Goal: Information Seeking & Learning: Learn about a topic

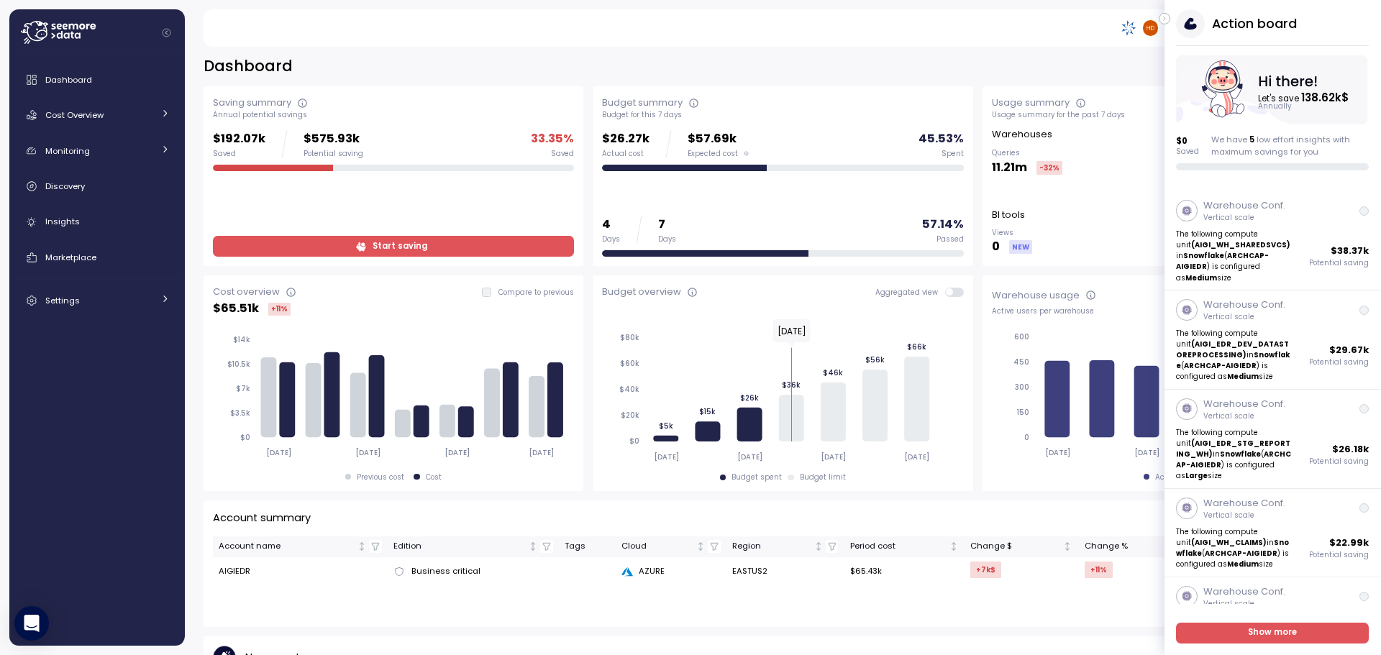
click at [98, 455] on div "Dashboard Cost Overview Compute Workloads Storage Cloud Services Clustering col…" at bounding box center [97, 350] width 164 height 571
click at [1220, 256] on strong "ARCHCAP-AIGIEDR" at bounding box center [1223, 261] width 93 height 20
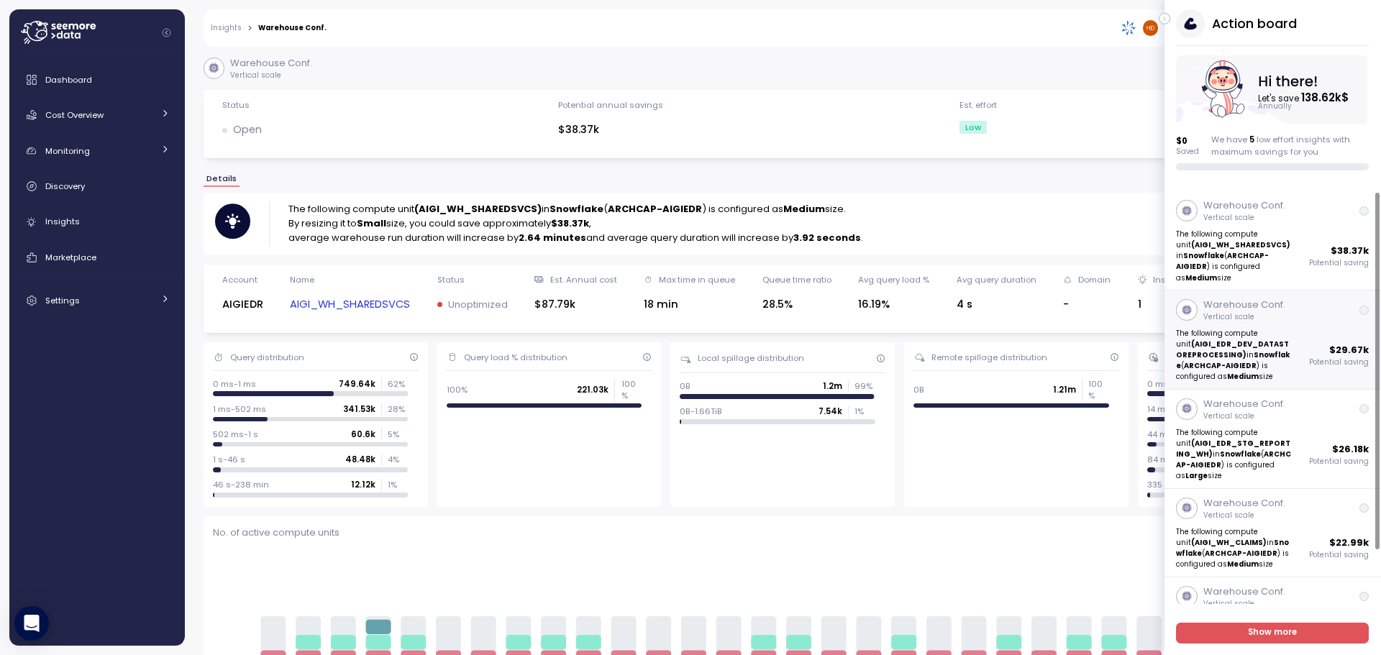
click at [1221, 367] on p "The following compute unit (AIGI_EDR_DEV_DATASTOREPROCESSING) in Snowflake ( AR…" at bounding box center [1235, 355] width 116 height 55
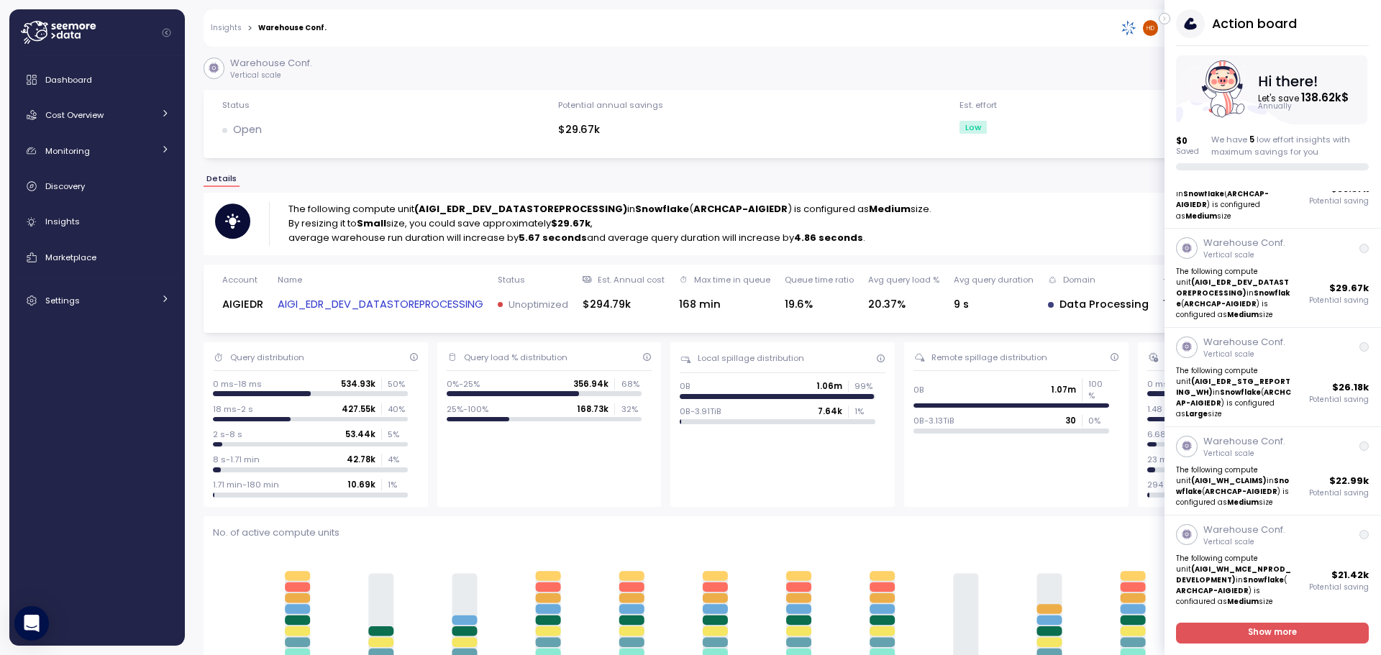
click at [223, 31] on link "Insights" at bounding box center [226, 27] width 31 height 7
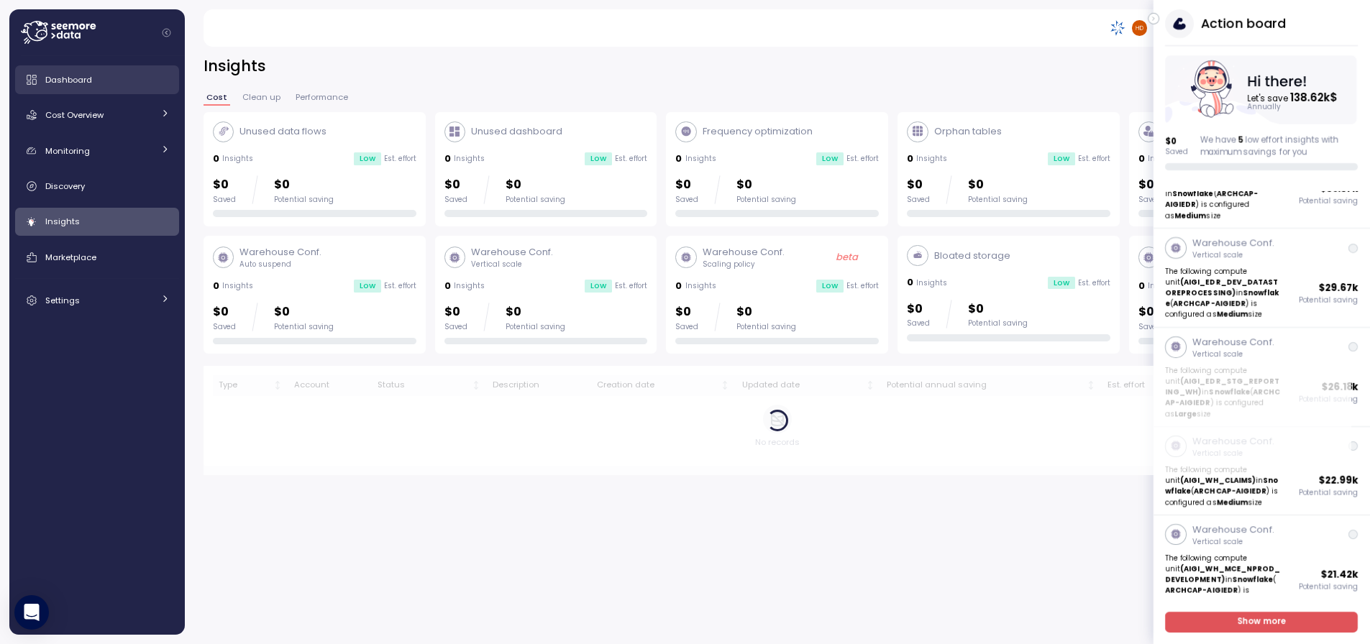
click at [99, 87] on link "Dashboard" at bounding box center [97, 79] width 164 height 29
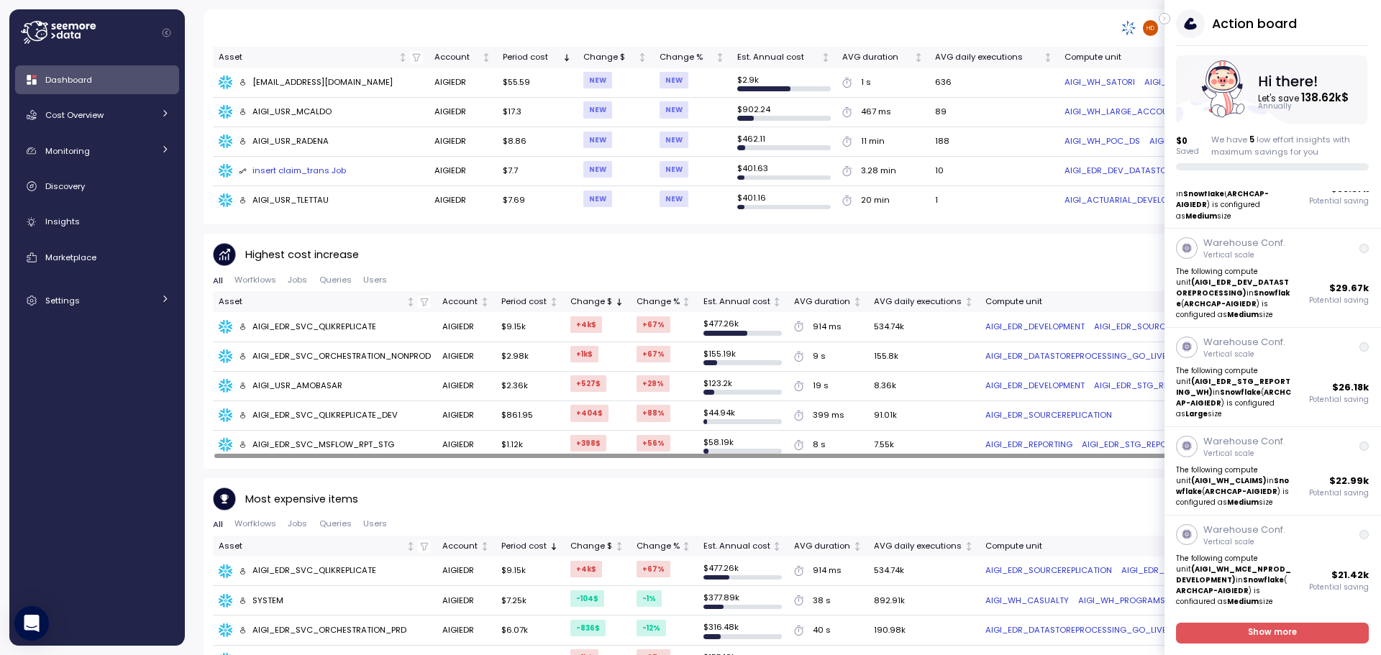
scroll to position [715, 0]
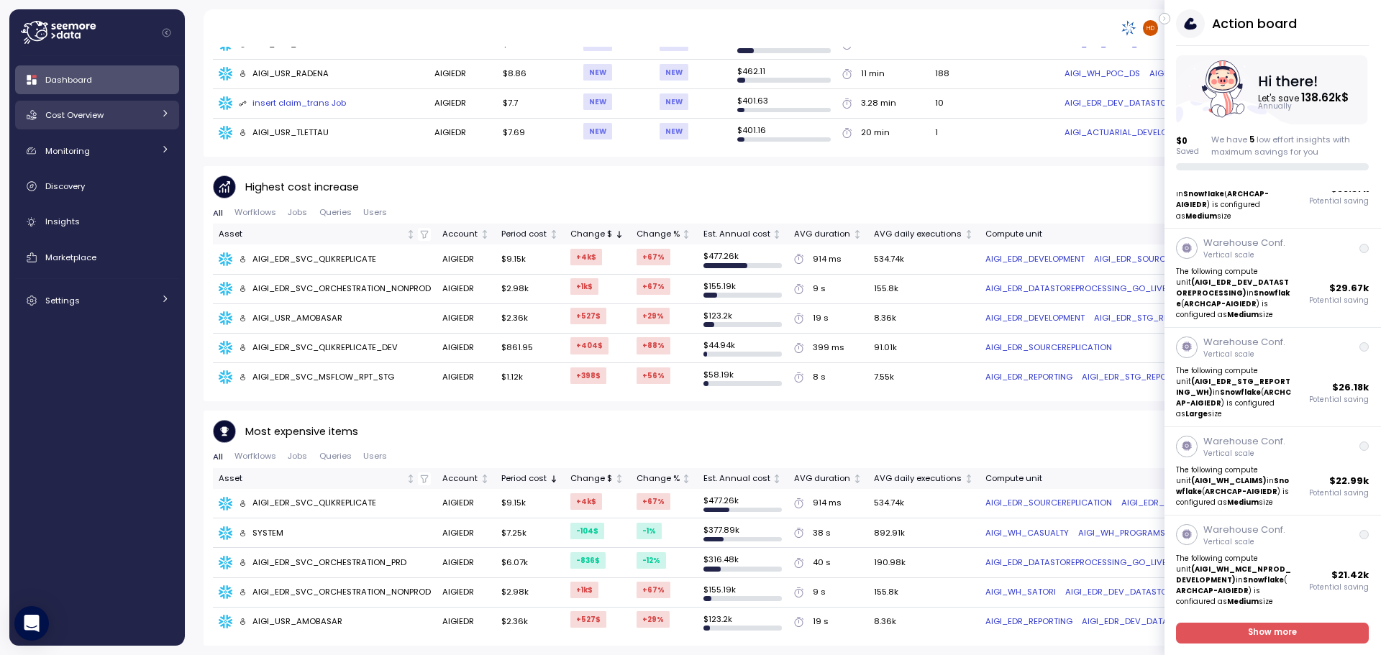
click at [87, 121] on span "Cost Overview" at bounding box center [74, 115] width 58 height 12
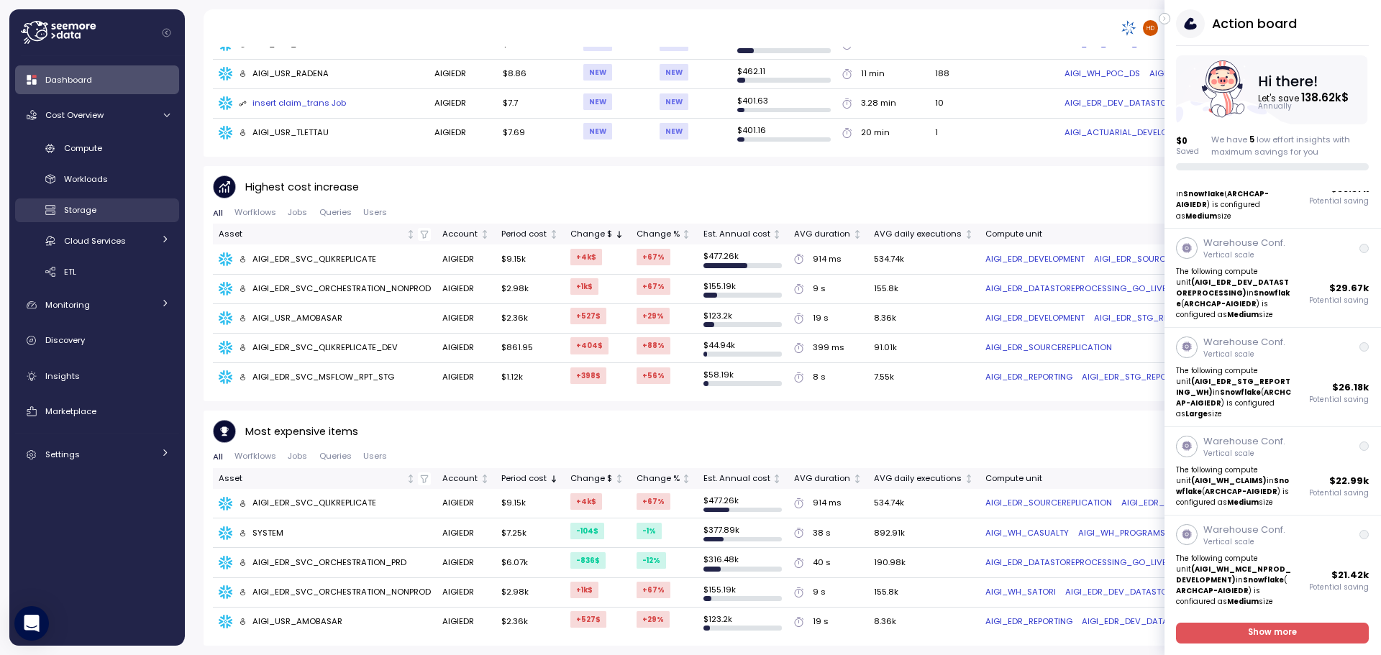
click at [86, 209] on span "Storage" at bounding box center [80, 210] width 32 height 12
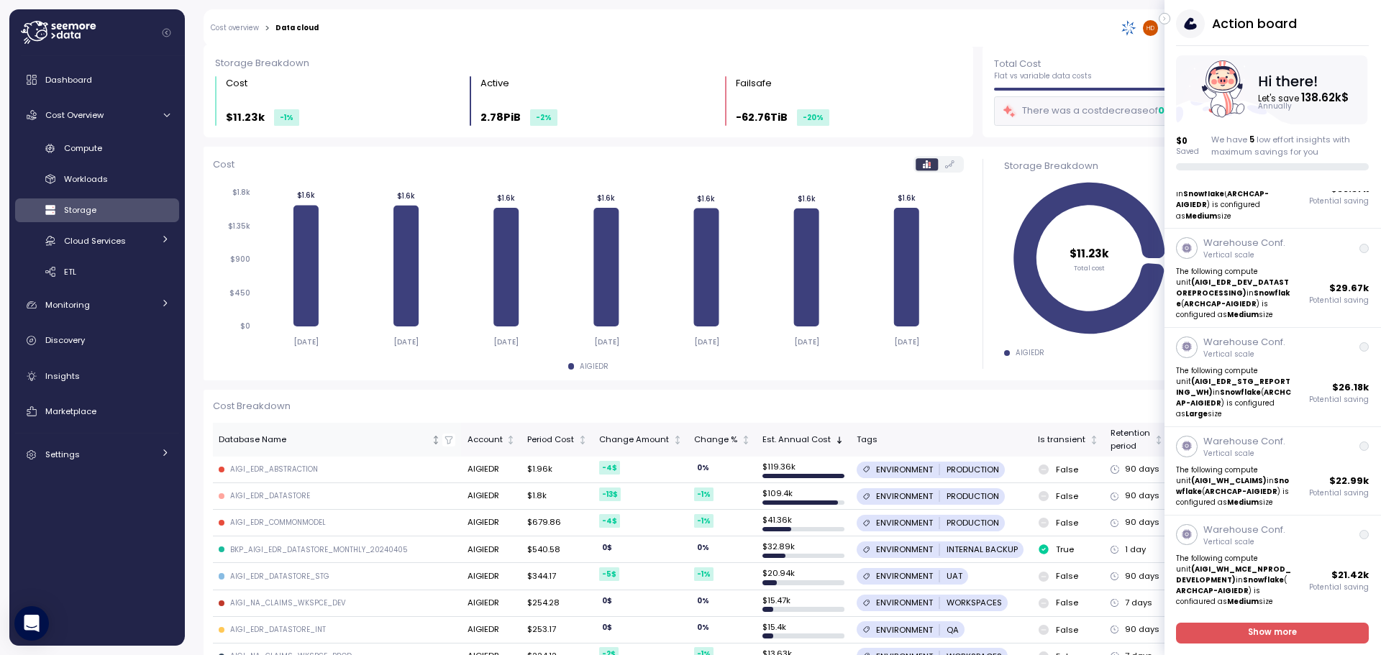
scroll to position [144, 0]
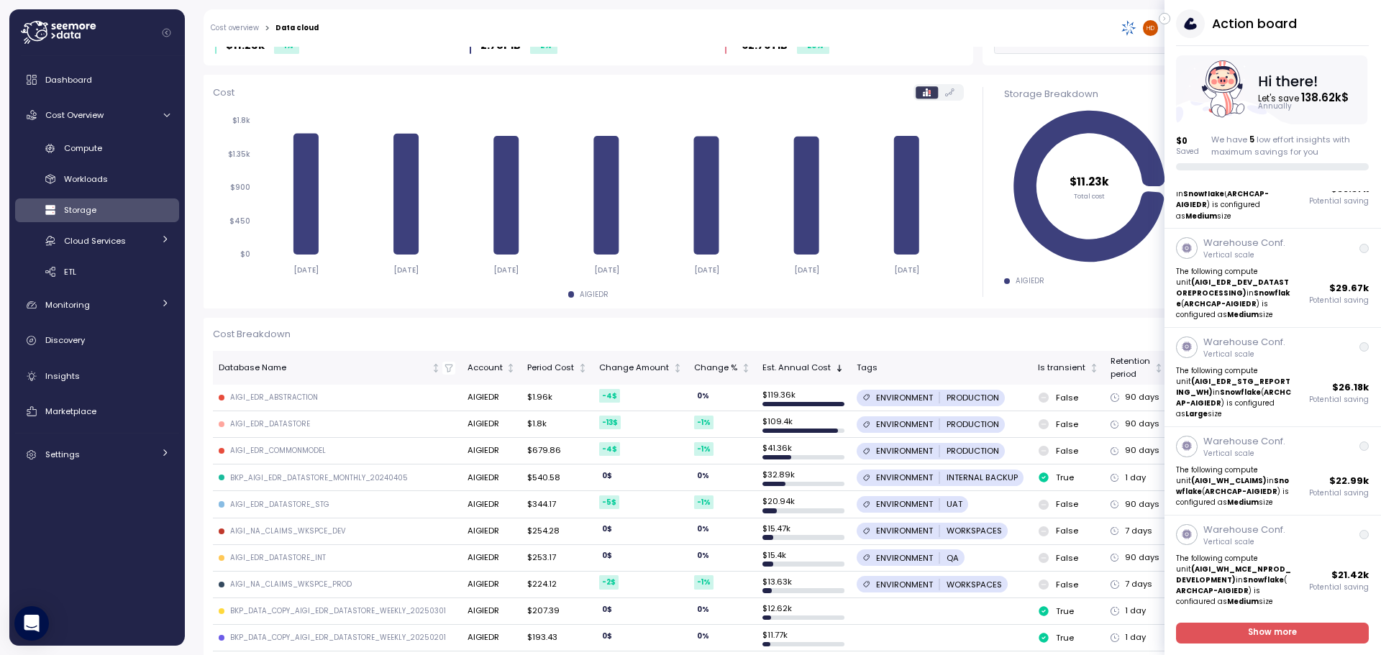
click at [315, 481] on div "BKP_AIGI_EDR_DATASTORE_MONTHLY_20240405" at bounding box center [319, 478] width 178 height 10
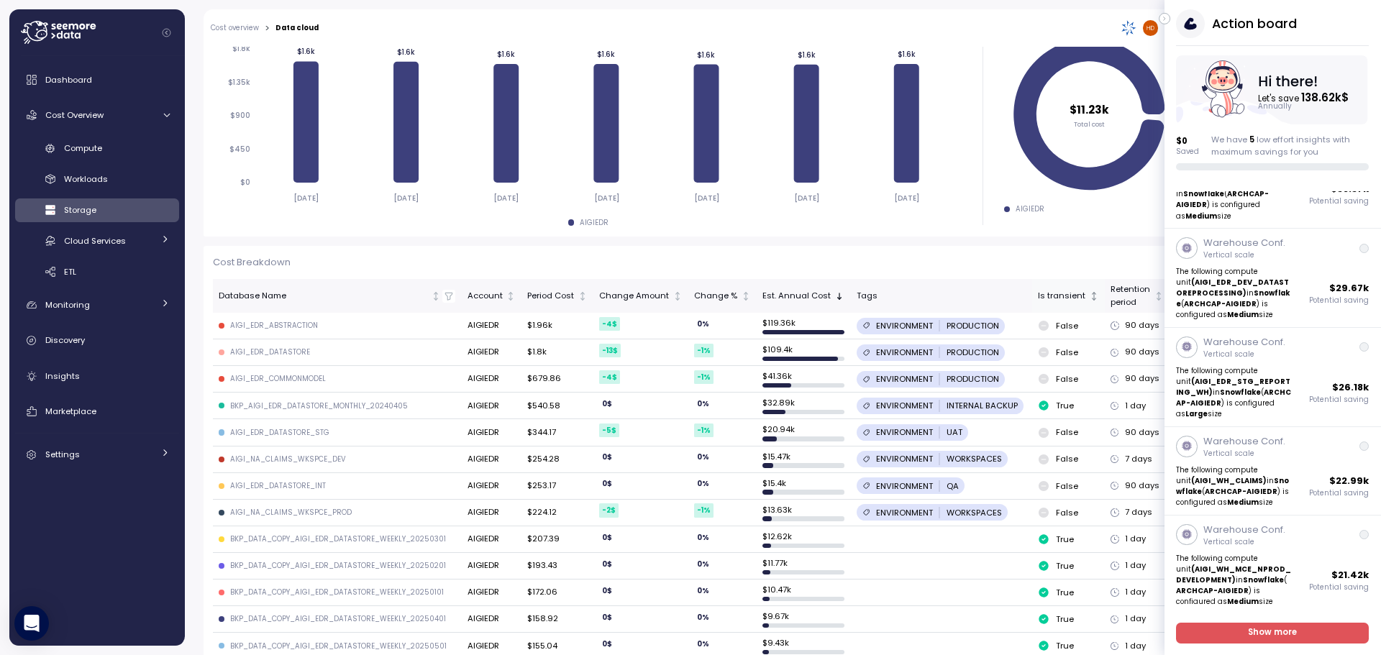
click at [1059, 298] on div "Is transient" at bounding box center [1062, 296] width 49 height 13
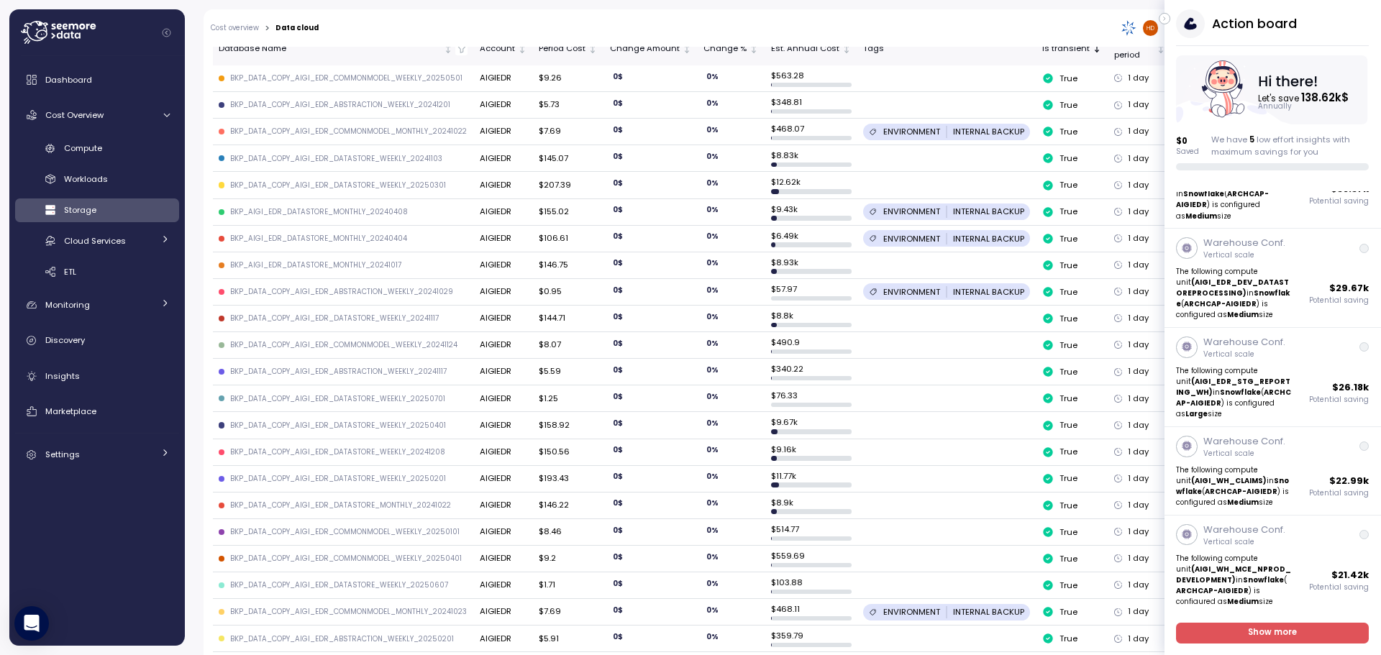
scroll to position [175, 0]
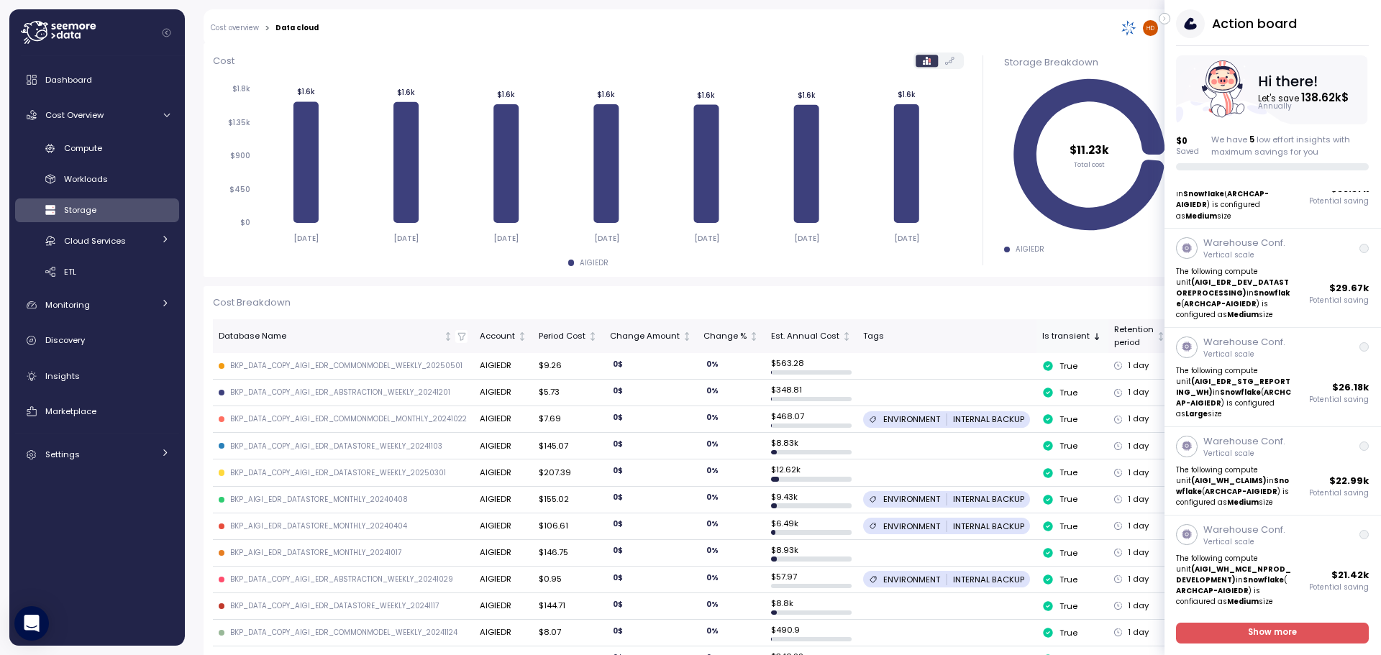
click at [1050, 340] on div "Is transient" at bounding box center [1065, 336] width 47 height 13
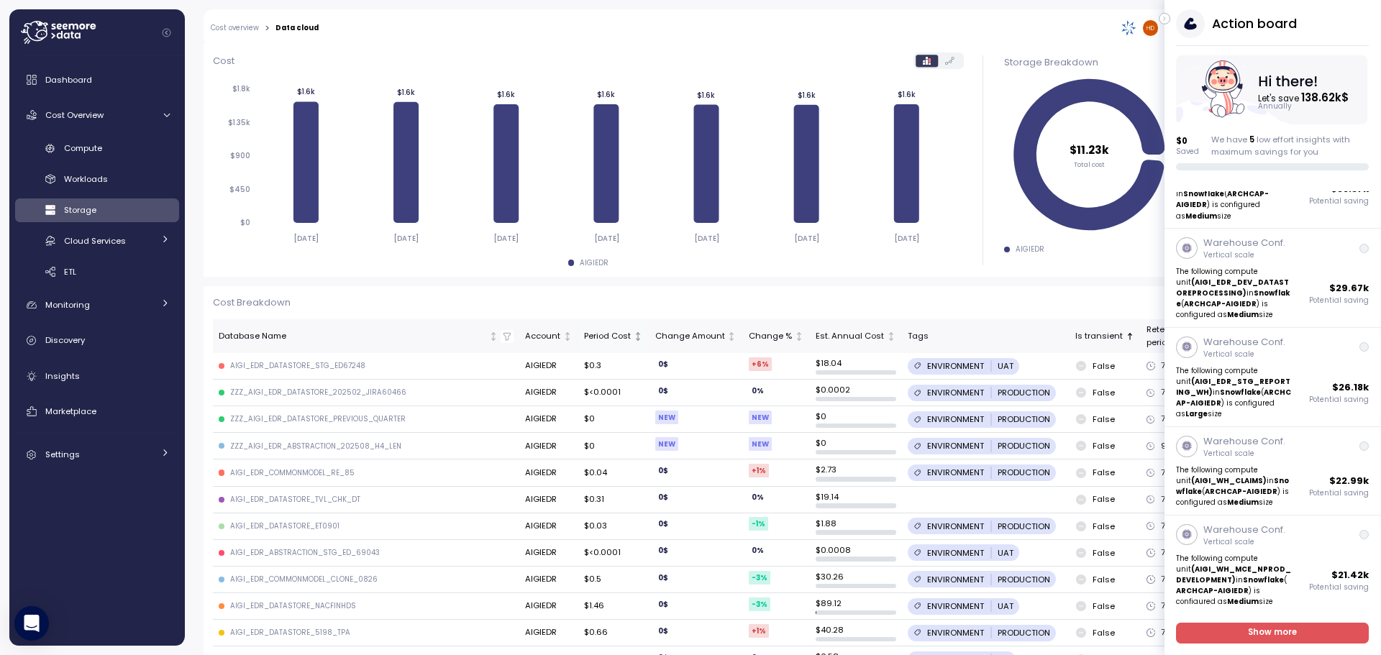
click at [588, 341] on div "Period Cost" at bounding box center [607, 336] width 47 height 13
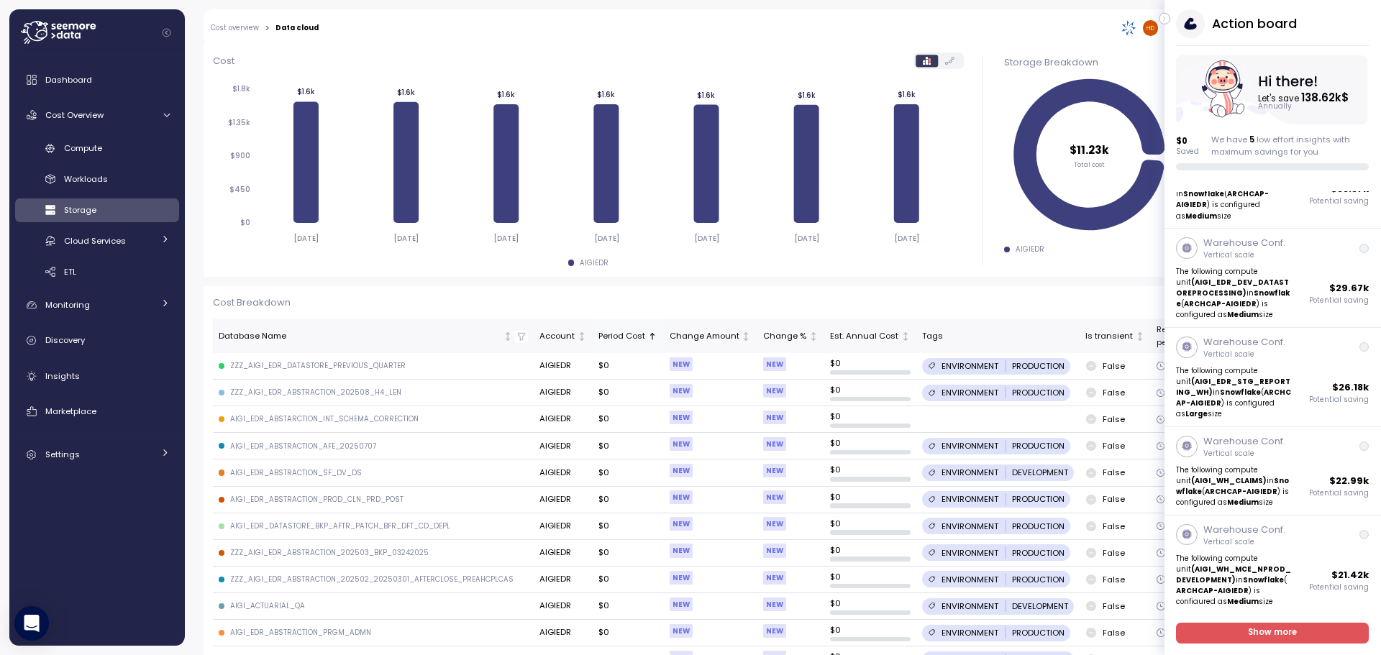
click at [603, 333] on div "Period Cost" at bounding box center [621, 336] width 47 height 13
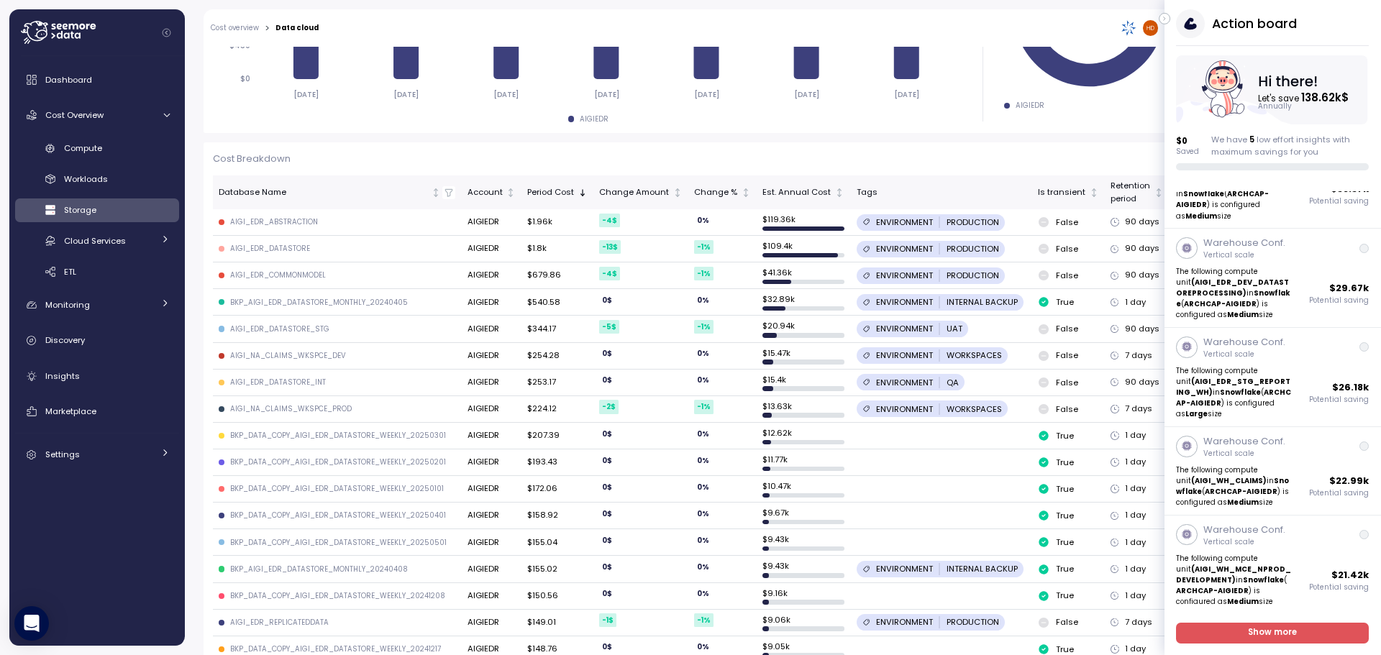
scroll to position [32, 0]
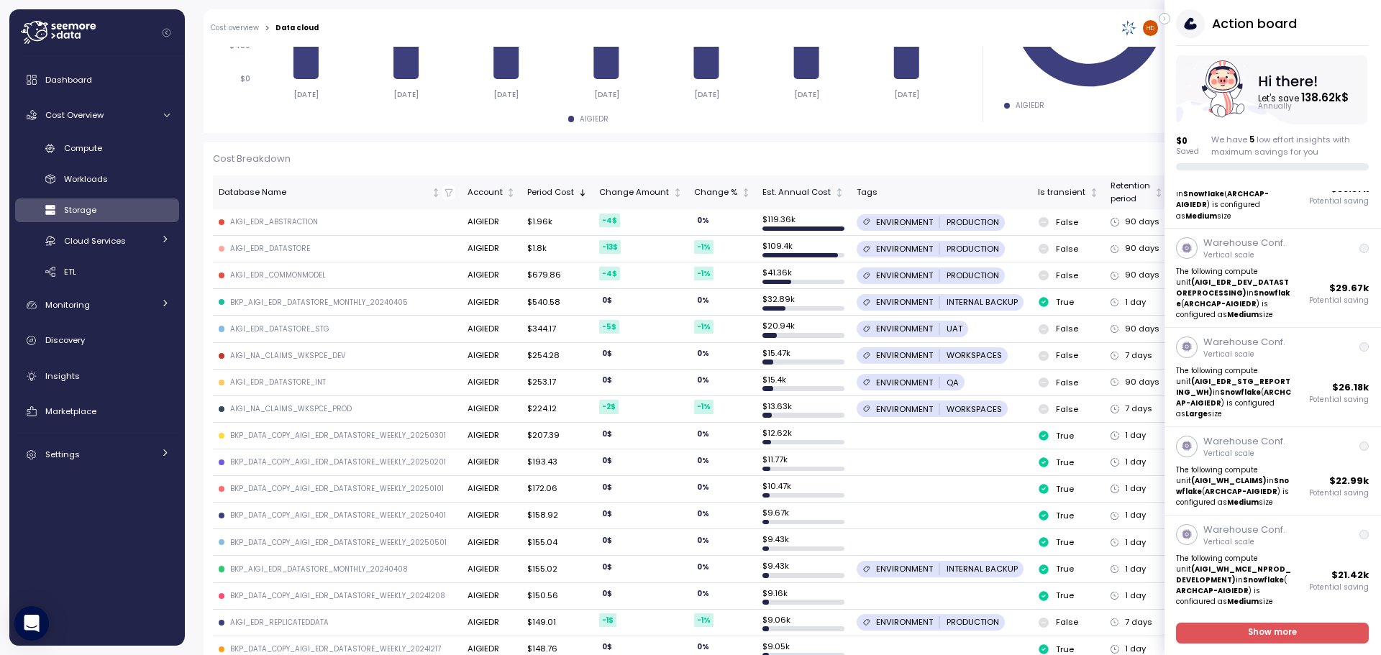
scroll to position [463, 0]
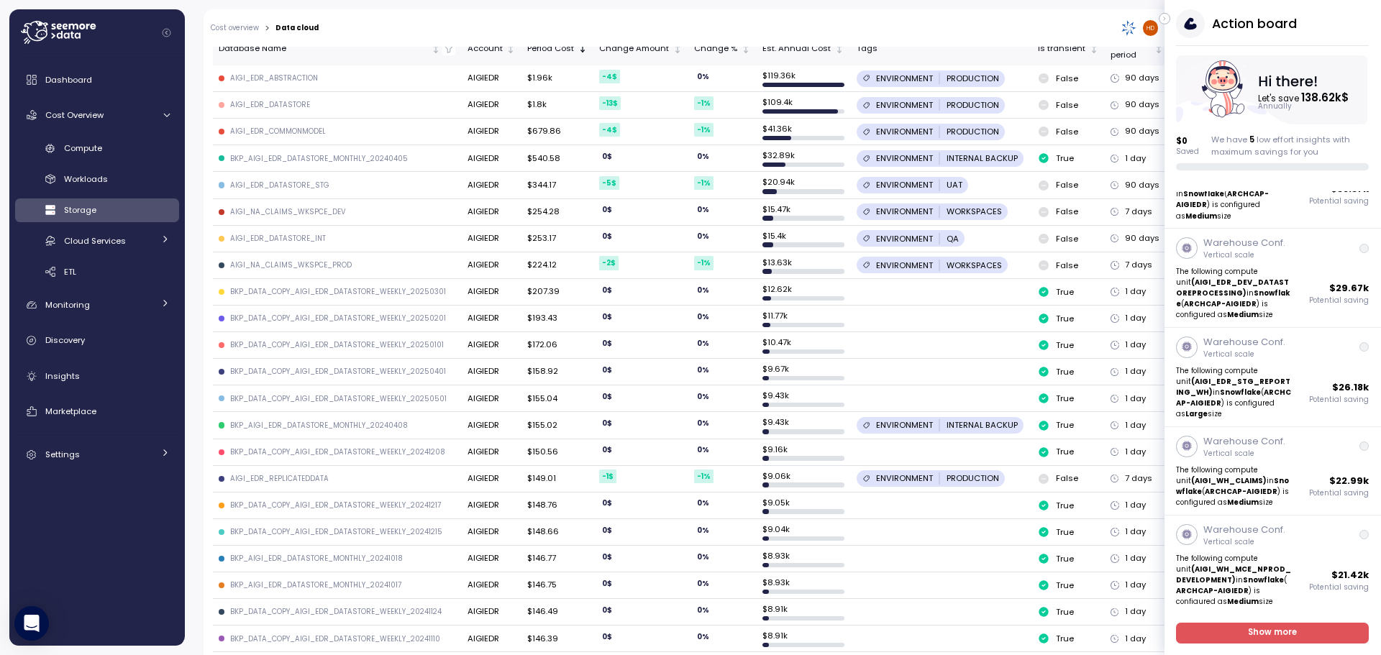
click at [1323, 17] on div "Action board" at bounding box center [1273, 23] width 193 height 29
click at [1165, 19] on icon "button" at bounding box center [1164, 19] width 1 height 4
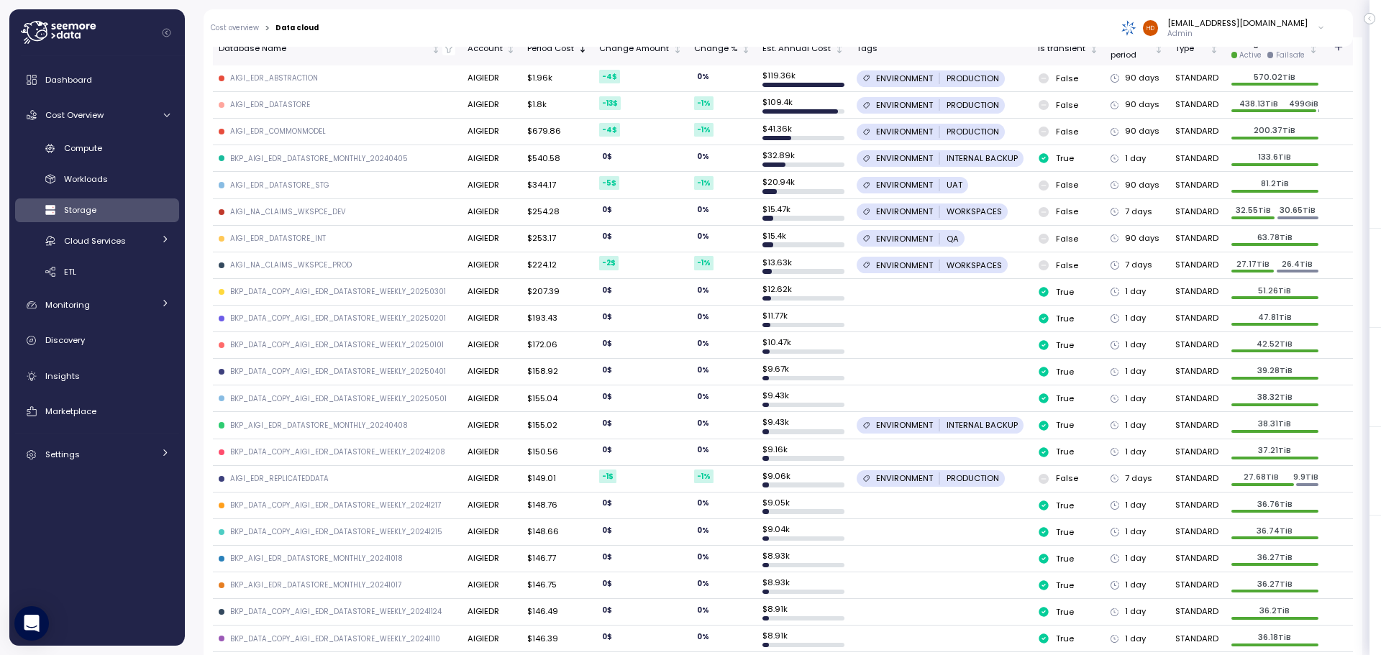
click at [1297, 287] on p "51.26TiB" at bounding box center [1274, 291] width 87 height 12
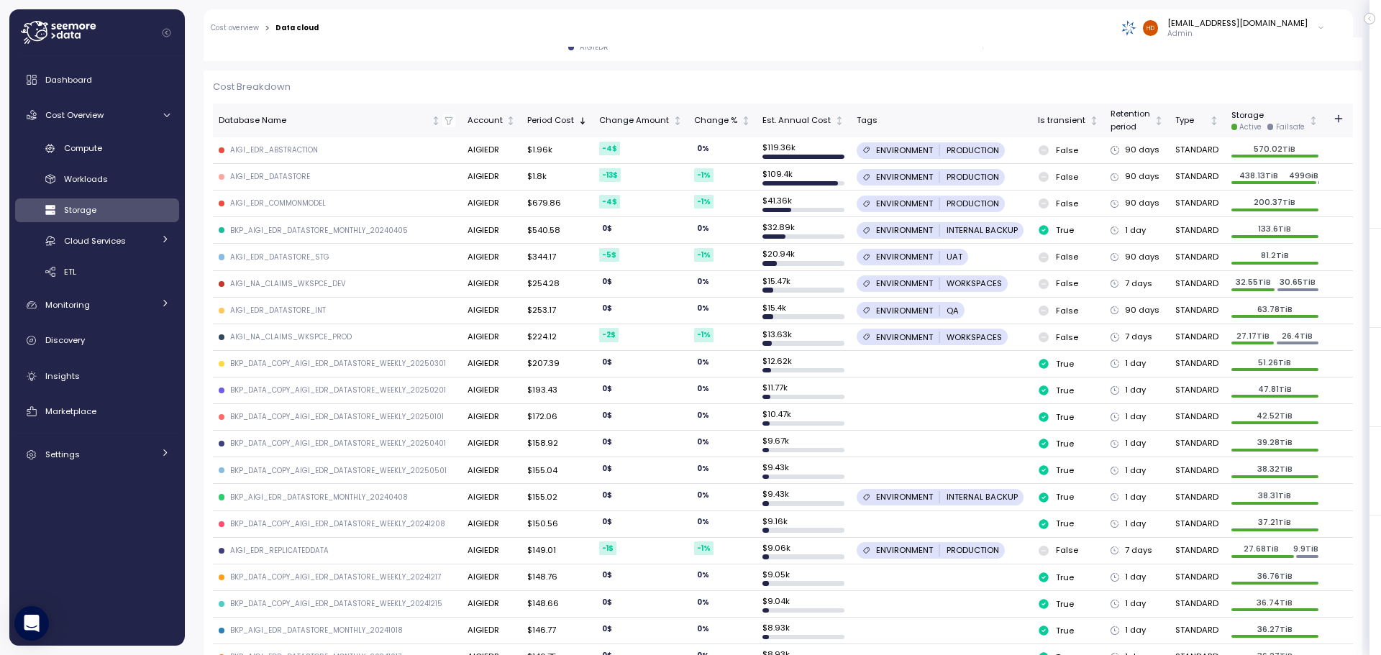
scroll to position [0, 0]
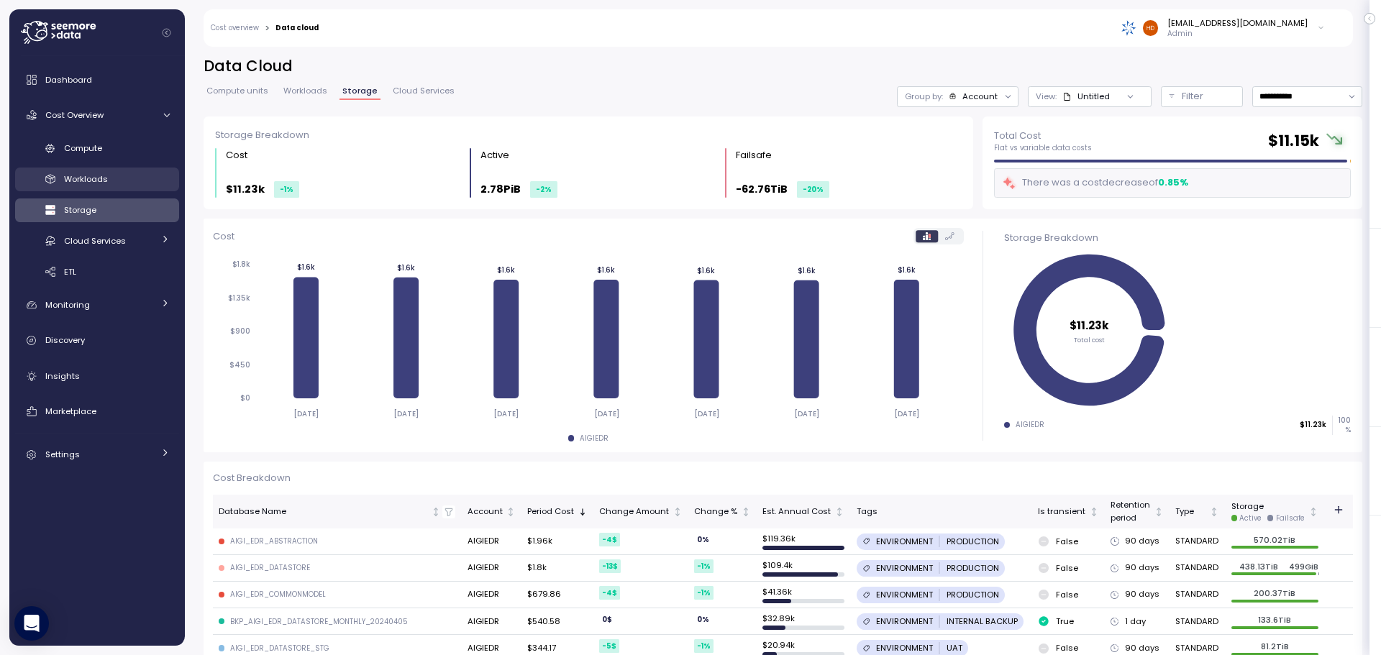
click at [71, 182] on span "Workloads" at bounding box center [86, 179] width 44 height 12
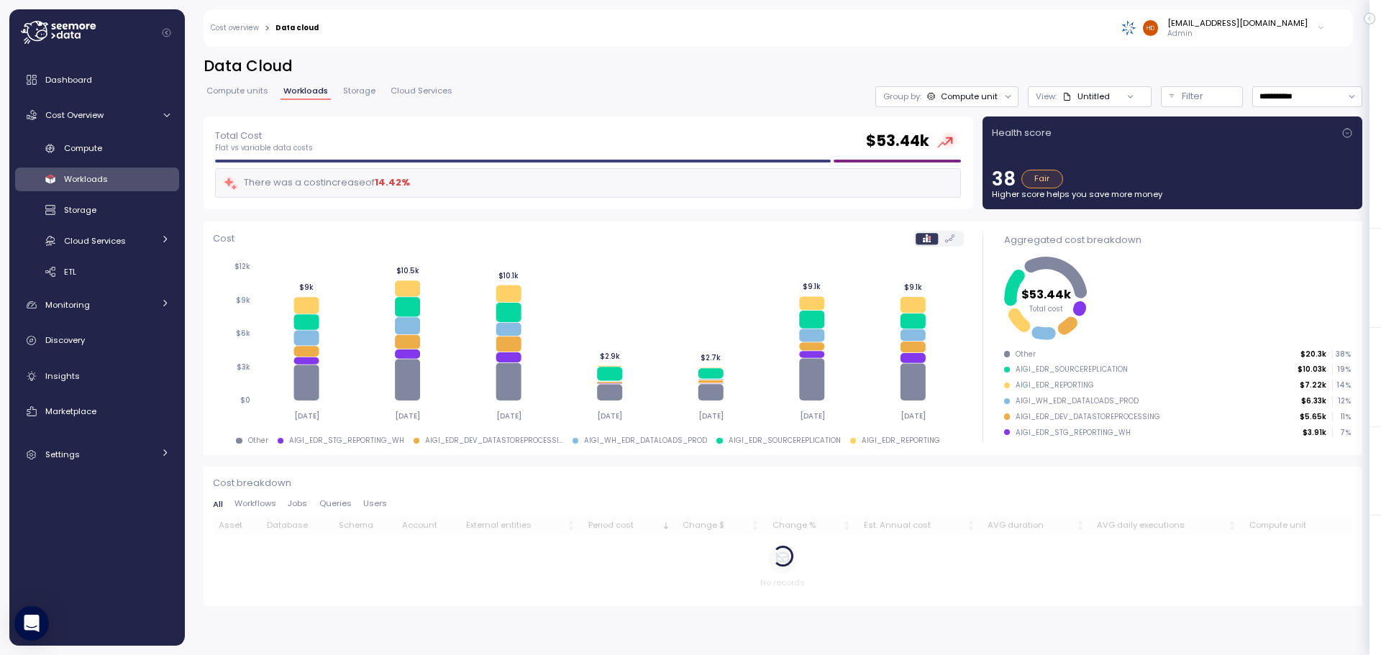
click at [756, 442] on div "AIGI_EDR_SOURCEREPLICATION" at bounding box center [785, 441] width 112 height 10
click at [716, 442] on div at bounding box center [719, 441] width 6 height 6
click at [780, 442] on div "AIGI_EDR_SOURCEREPLICATION" at bounding box center [785, 441] width 112 height 10
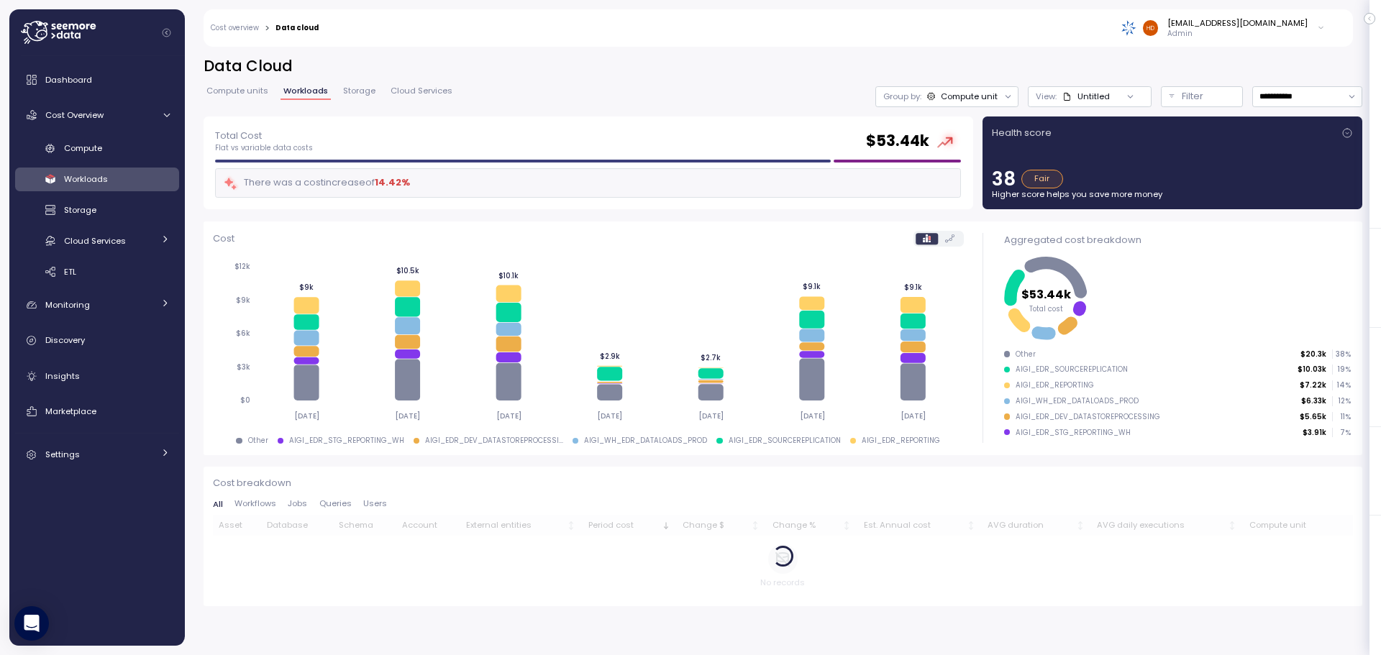
click at [1064, 367] on div "AIGI_EDR_SOURCEREPLICATION" at bounding box center [1072, 370] width 112 height 10
click at [1008, 370] on div at bounding box center [1007, 370] width 6 height 6
click at [1014, 297] on icon at bounding box center [1014, 288] width 21 height 36
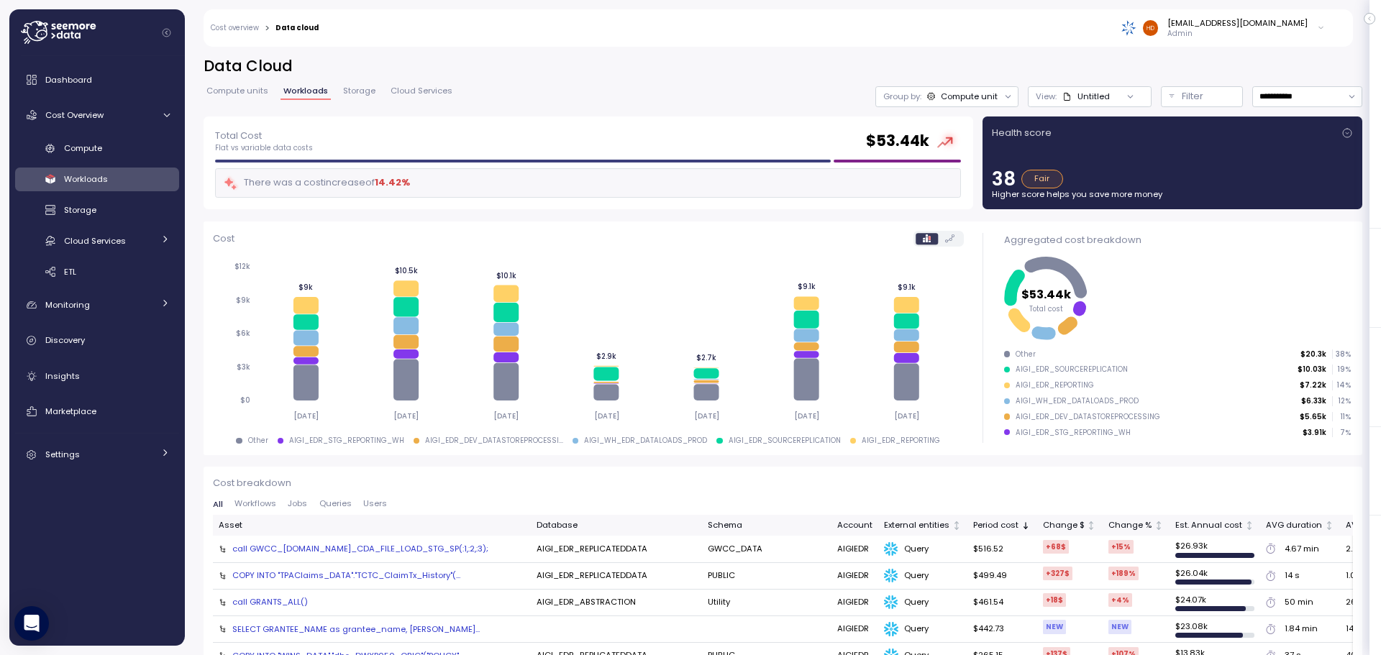
click at [649, 489] on p "Cost breakdown" at bounding box center [783, 483] width 1140 height 14
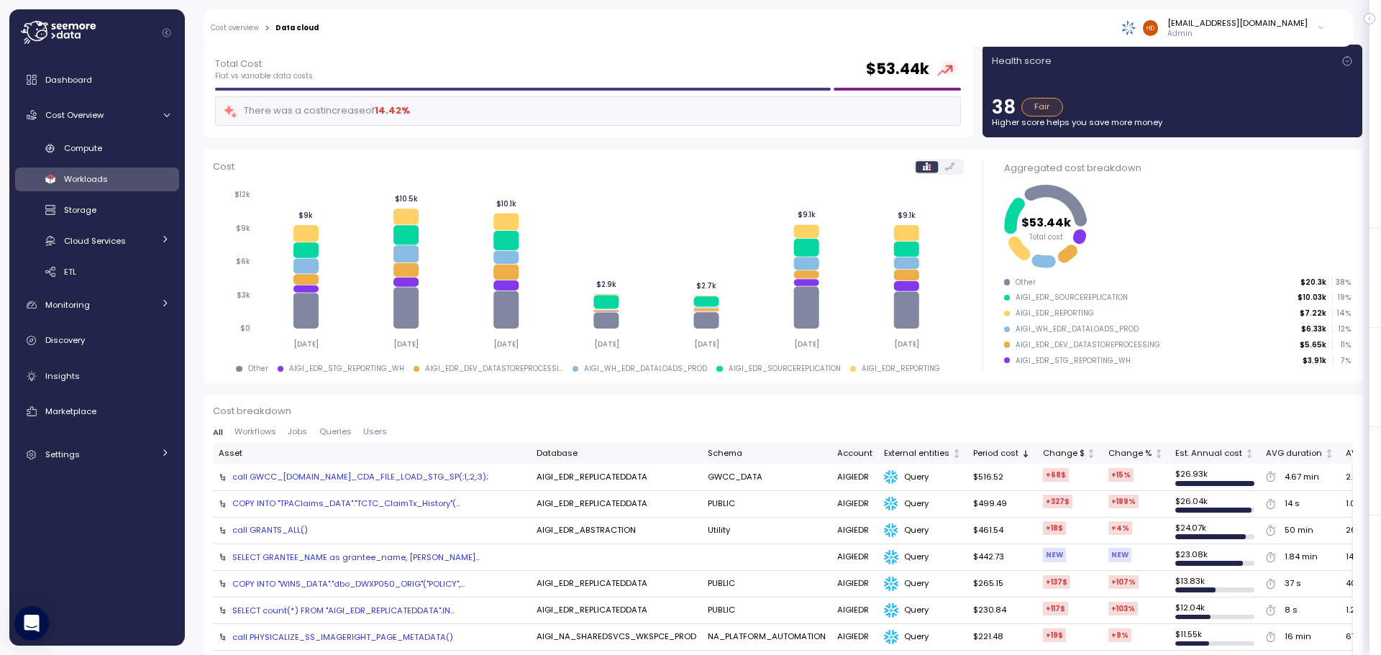
click at [580, 478] on td "AIGI_EDR_REPLICATEDDATA" at bounding box center [616, 477] width 171 height 27
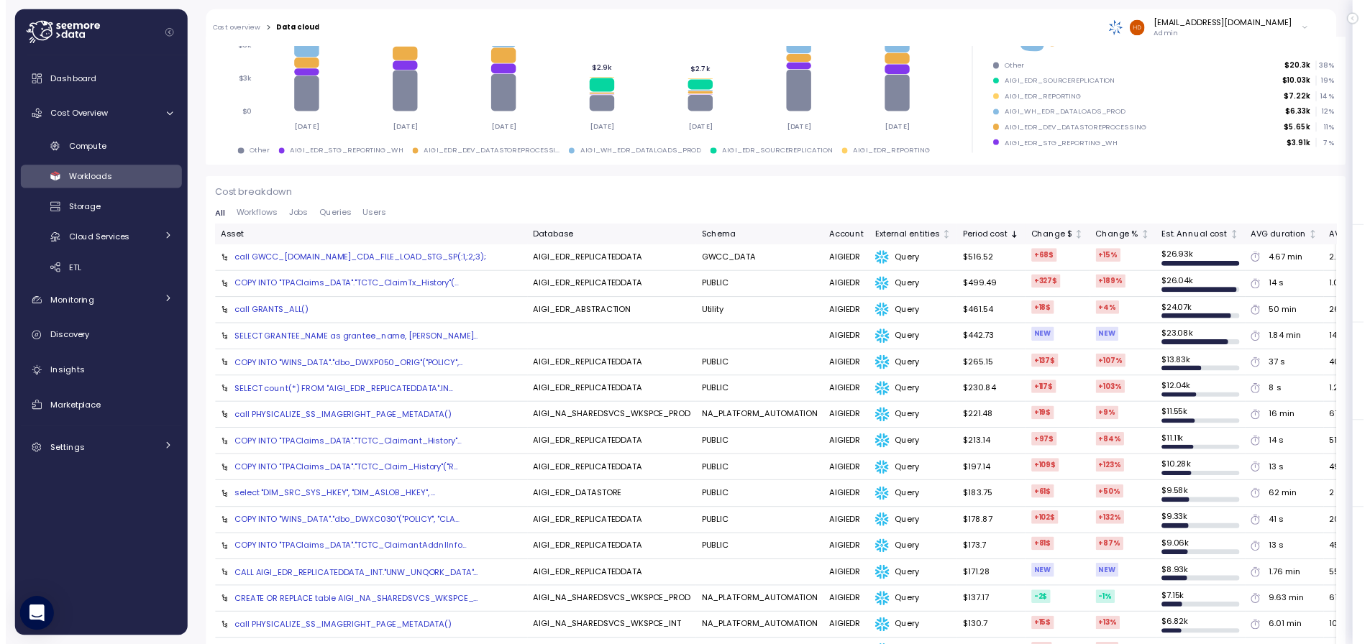
scroll to position [0, 0]
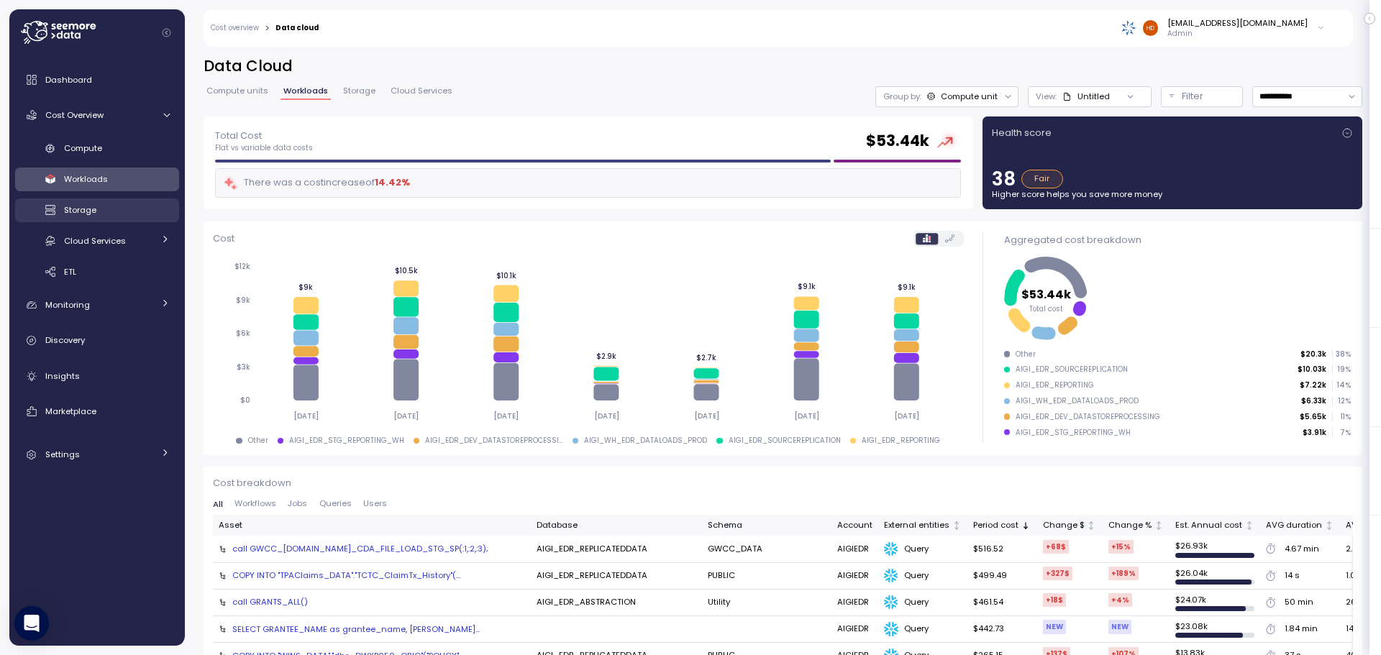
click at [71, 210] on span "Storage" at bounding box center [80, 210] width 32 height 12
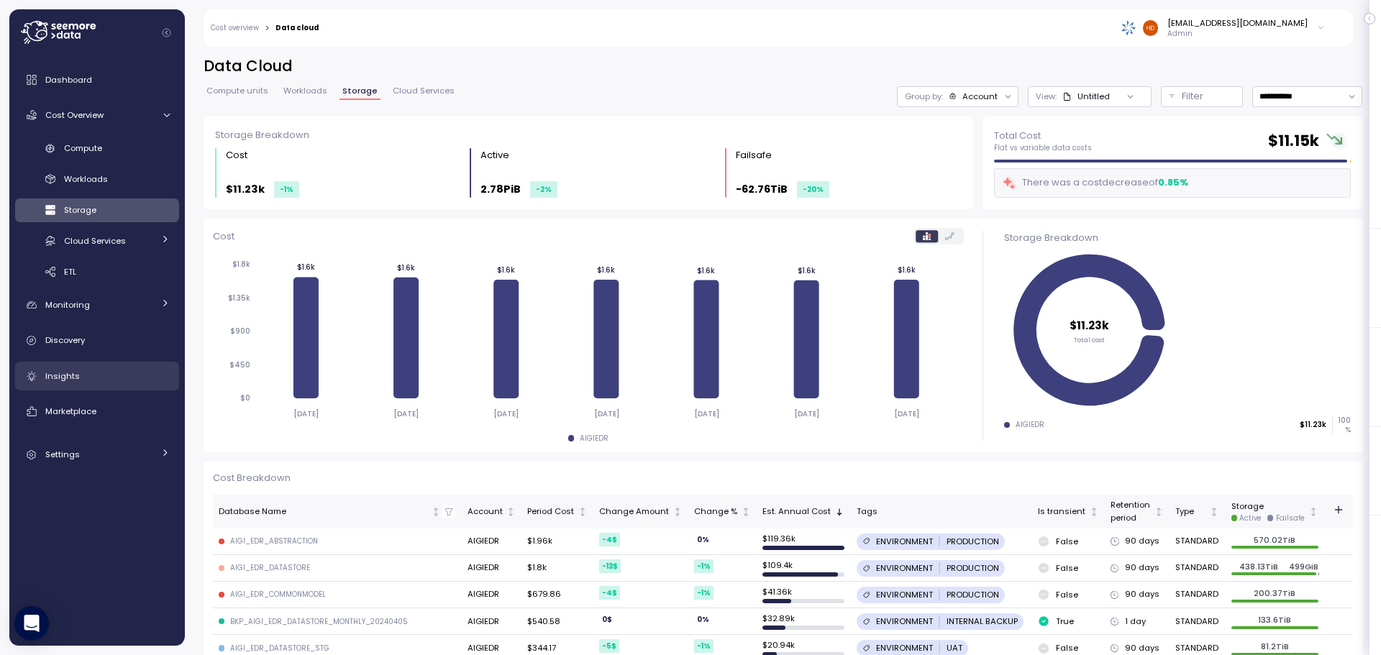
click at [67, 371] on span "Insights" at bounding box center [62, 376] width 35 height 12
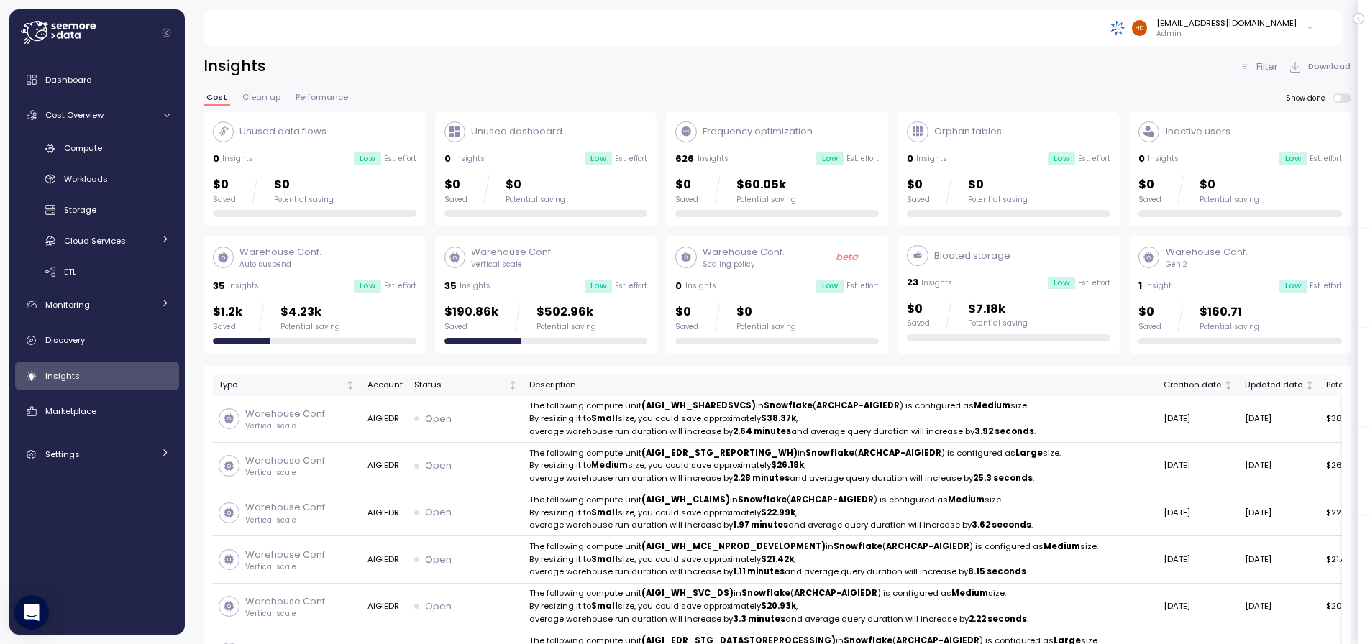
click at [251, 101] on span "Clean up" at bounding box center [261, 98] width 38 height 8
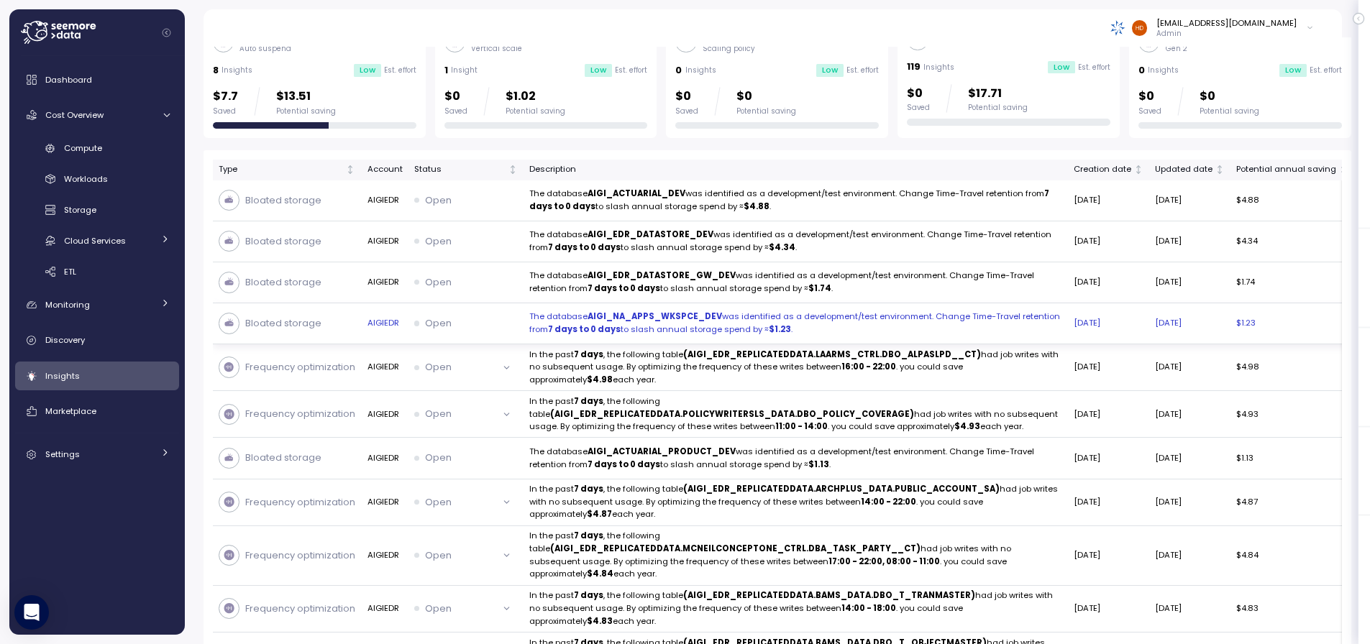
scroll to position [503, 0]
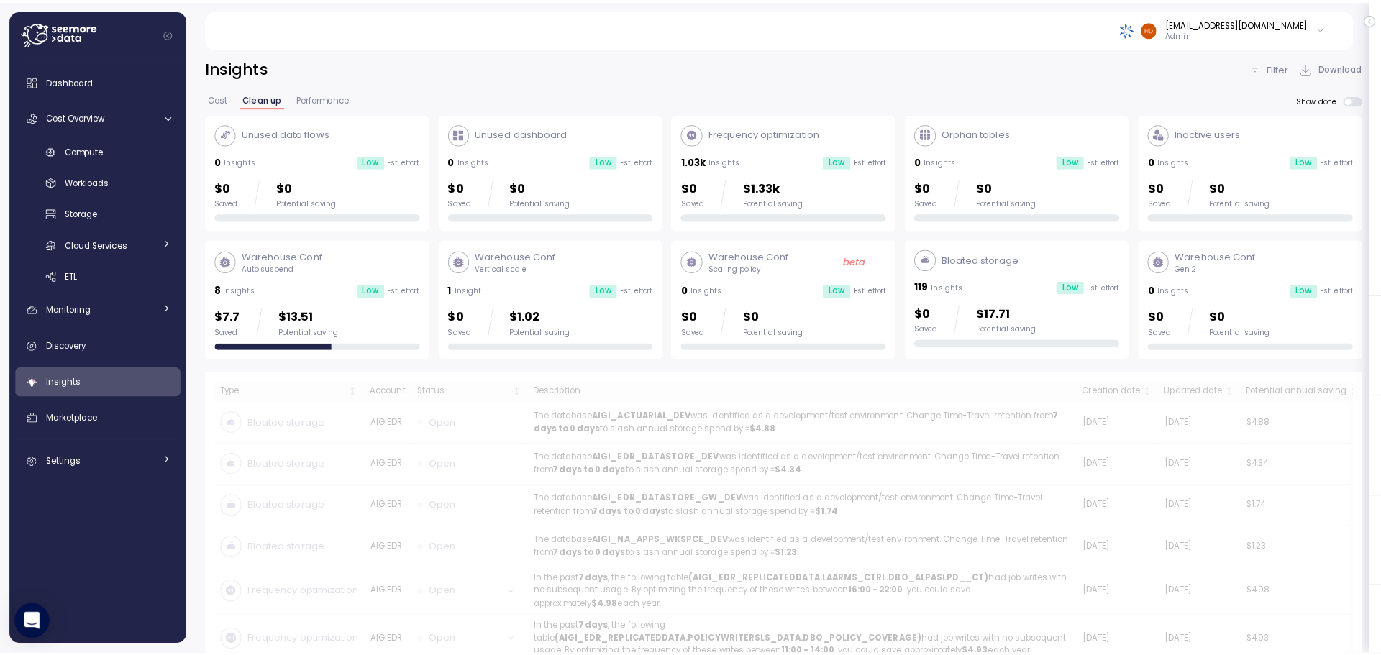
scroll to position [503, 0]
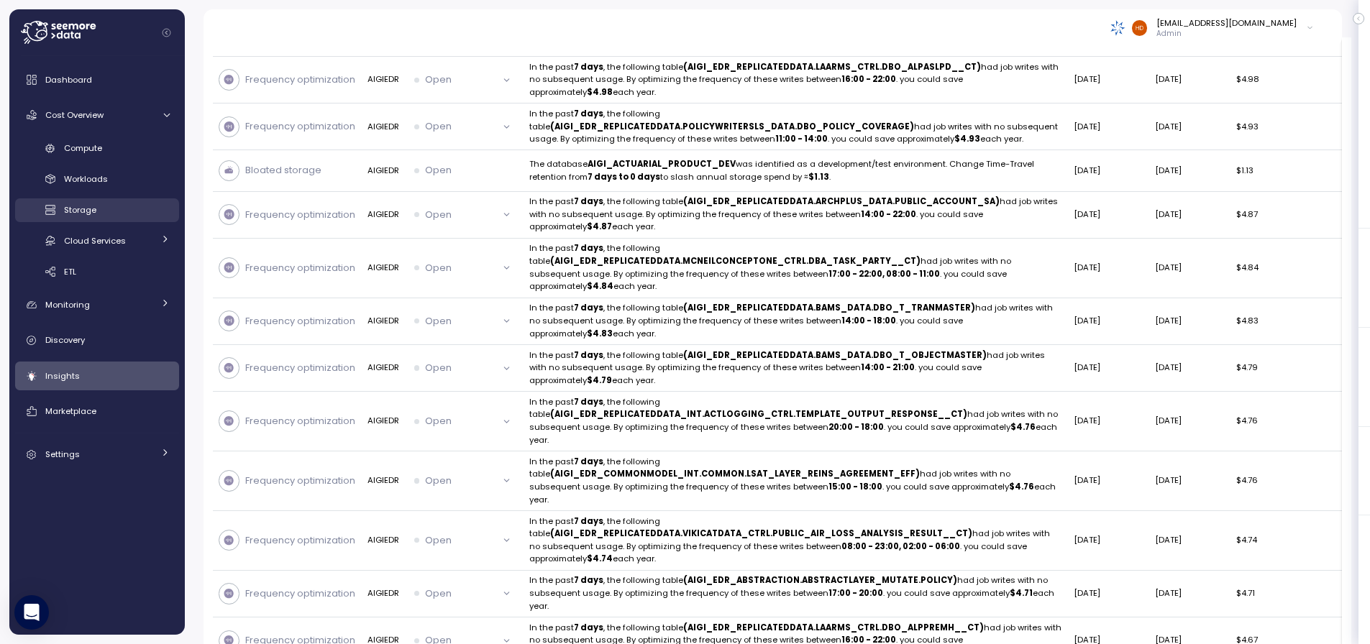
click at [71, 202] on link "Storage" at bounding box center [97, 211] width 164 height 24
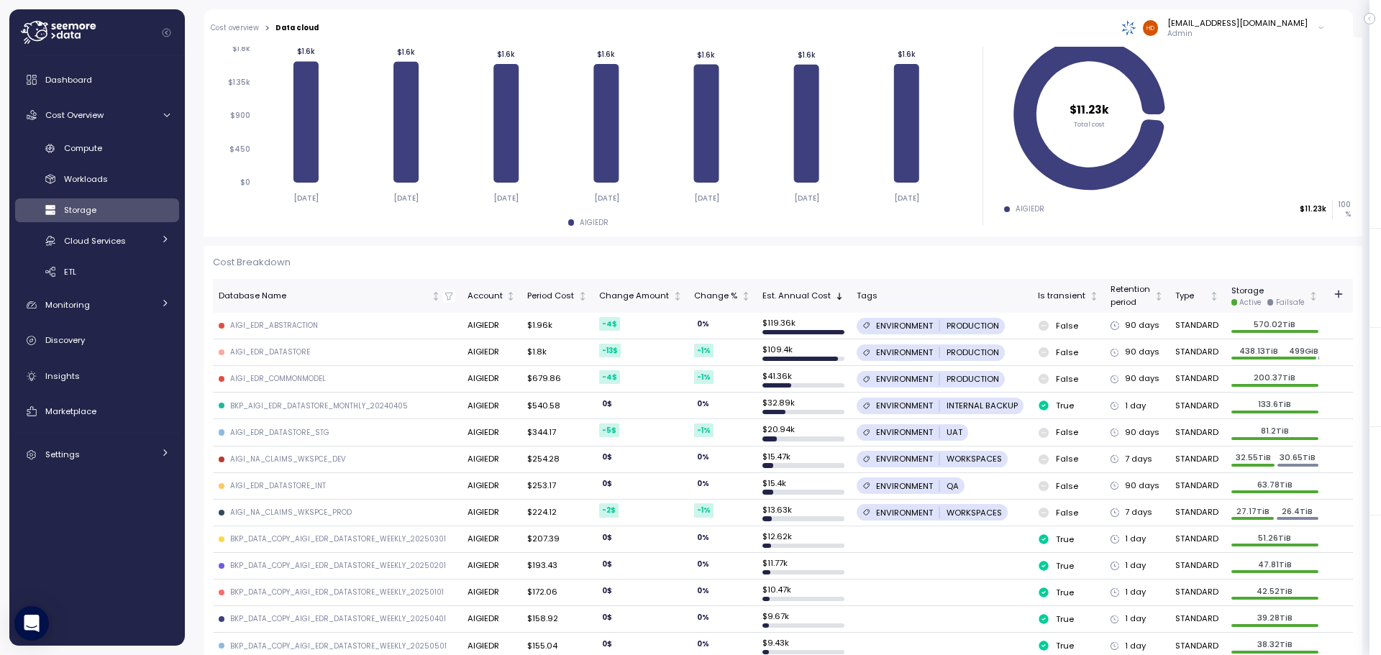
scroll to position [288, 0]
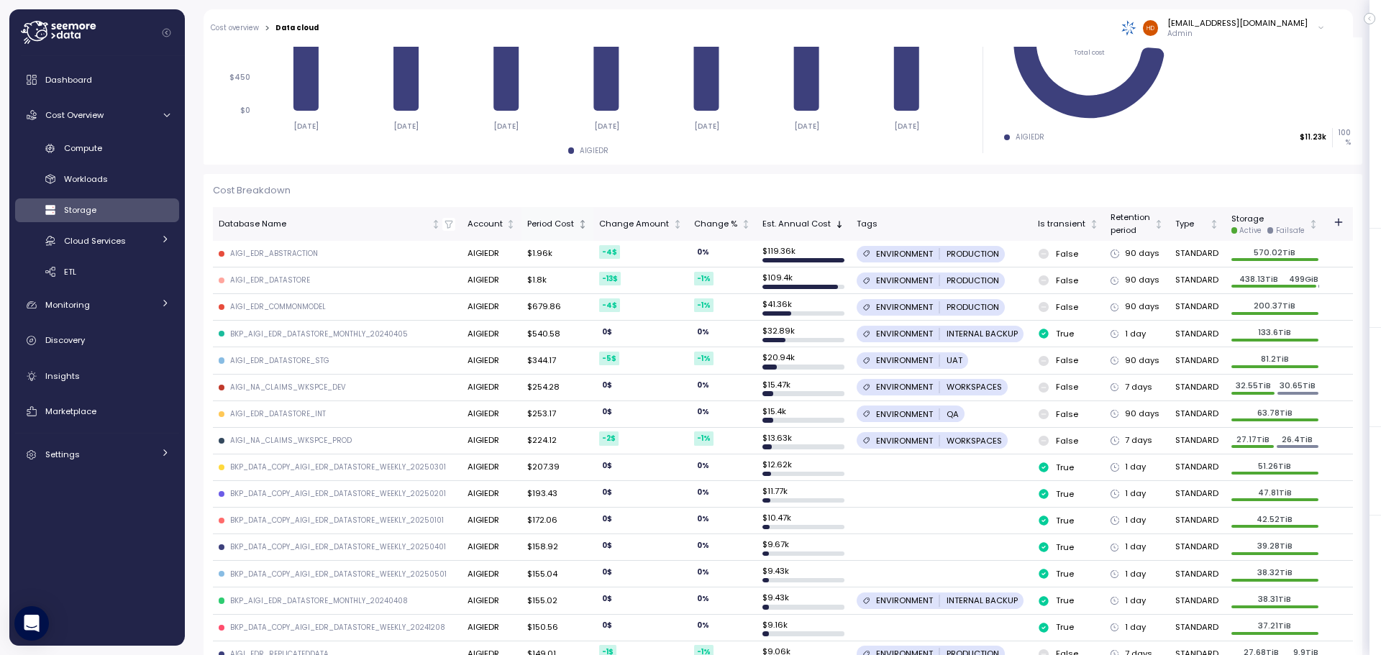
click at [549, 221] on div "Period Cost" at bounding box center [551, 224] width 48 height 13
click at [548, 221] on div "Period Cost" at bounding box center [551, 224] width 48 height 13
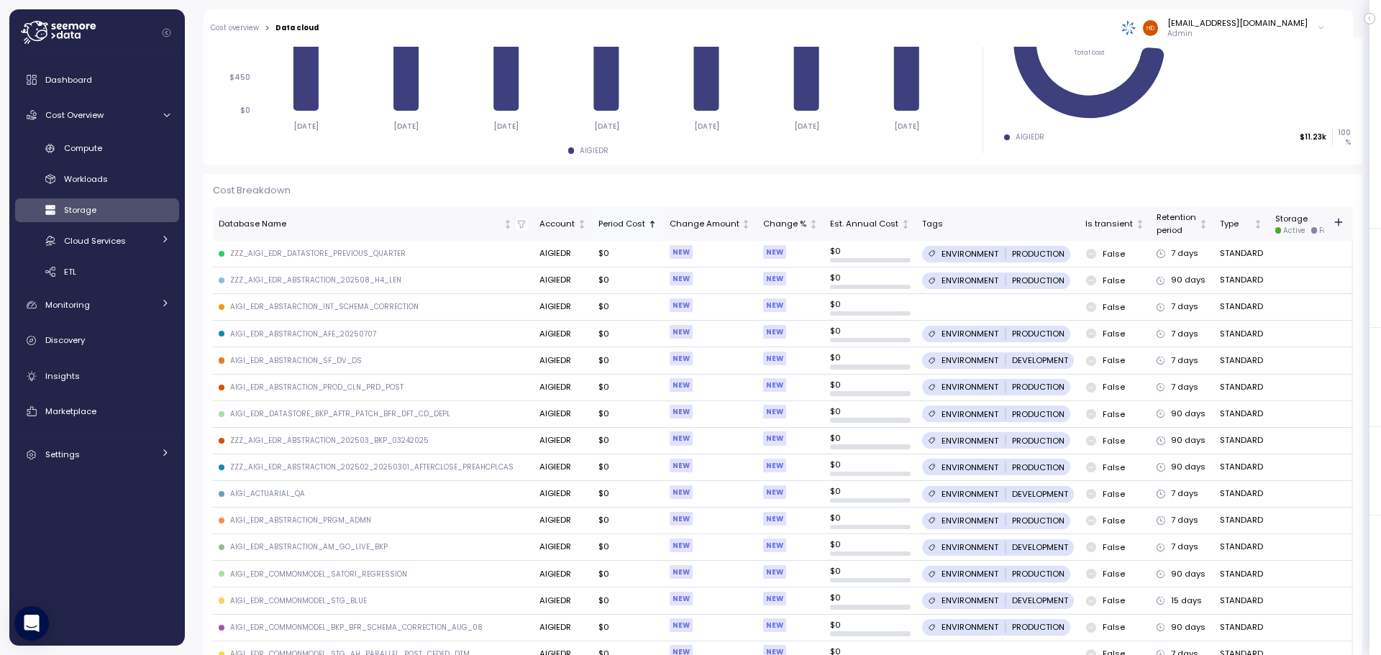
click at [609, 219] on div "Period Cost" at bounding box center [621, 224] width 47 height 13
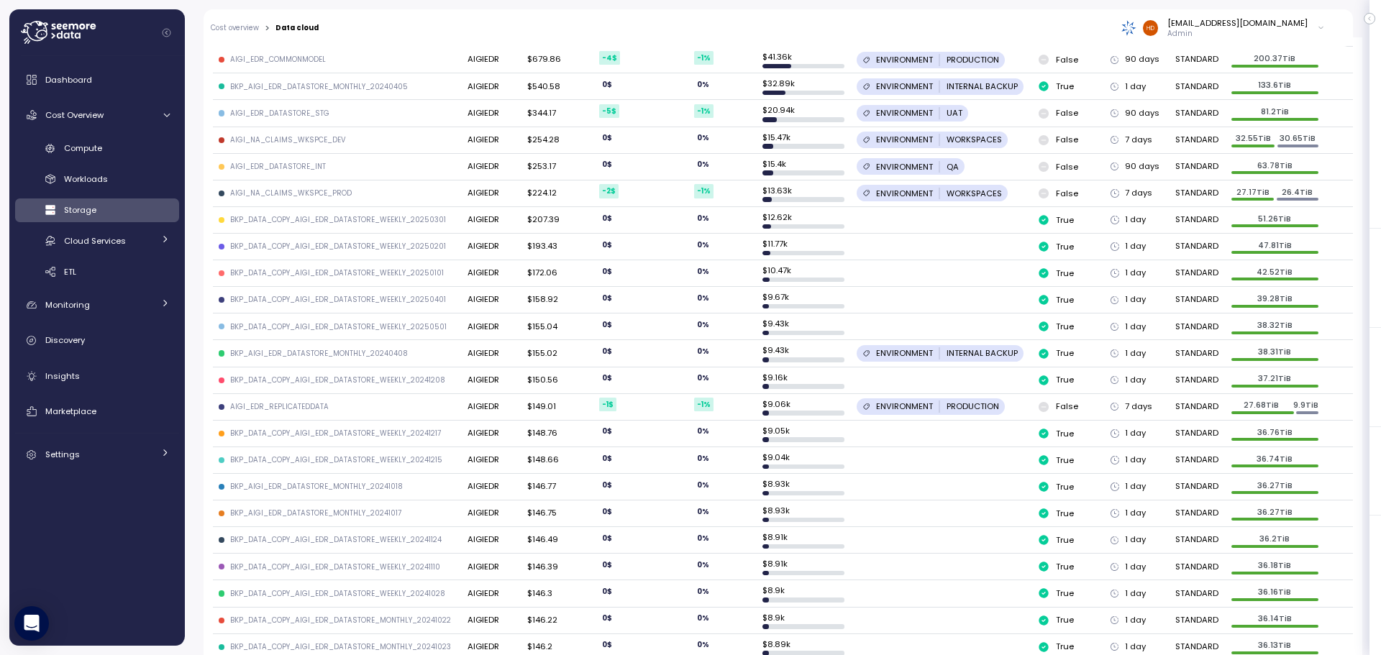
scroll to position [104, 0]
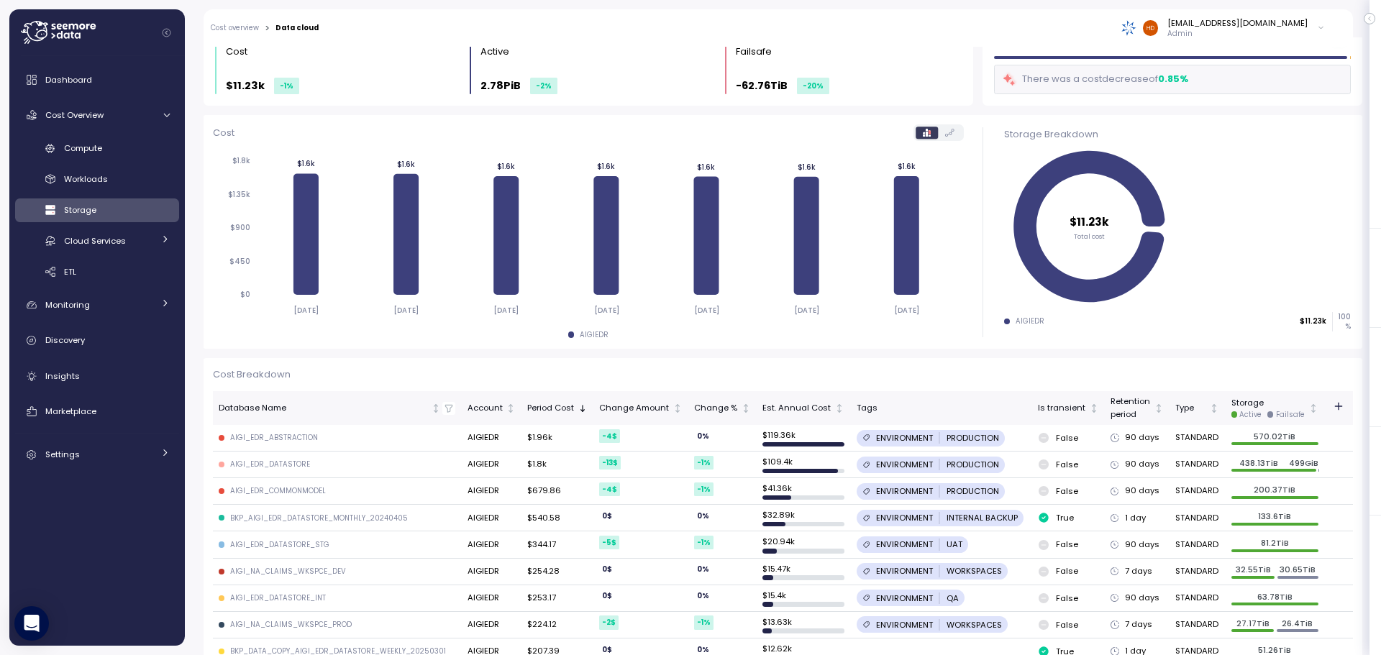
click at [1232, 381] on p "Cost Breakdown" at bounding box center [783, 375] width 1140 height 14
click at [1185, 410] on div "Type" at bounding box center [1191, 408] width 32 height 13
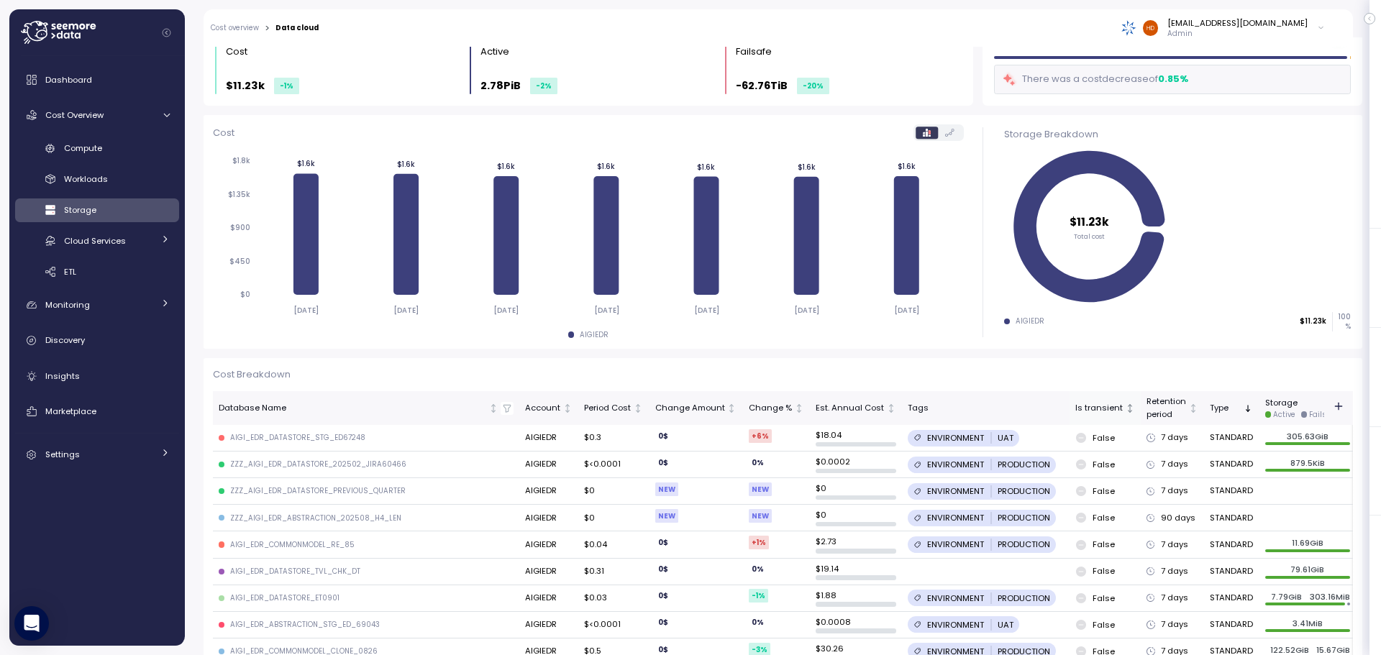
click at [1075, 413] on div "Is transient" at bounding box center [1098, 408] width 47 height 13
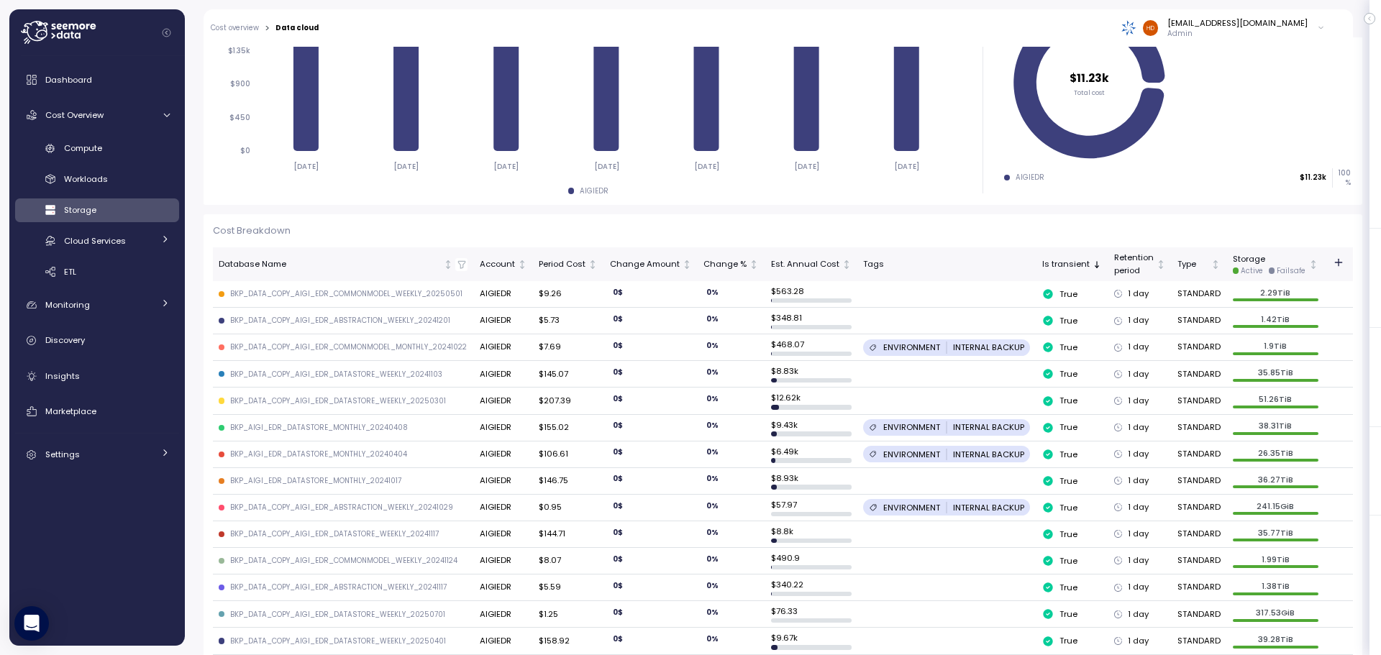
scroll to position [319, 0]
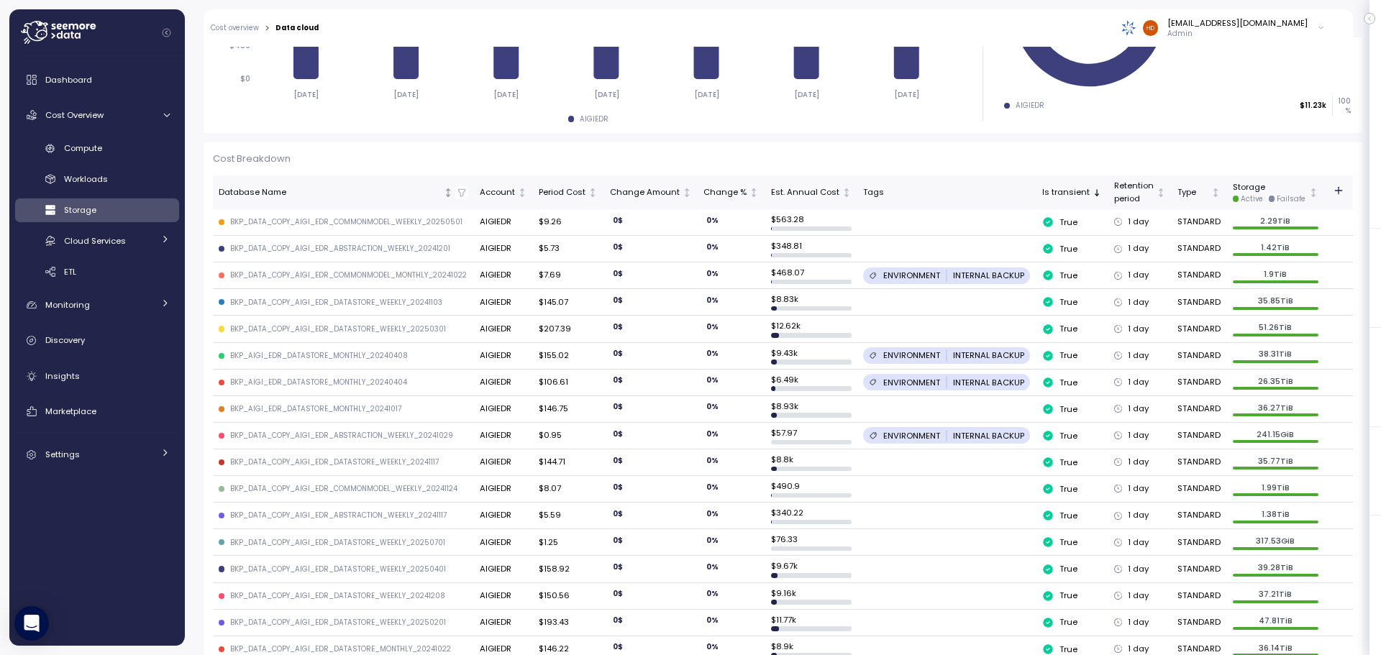
click at [460, 193] on icon "button" at bounding box center [462, 193] width 10 height 10
type input "****"
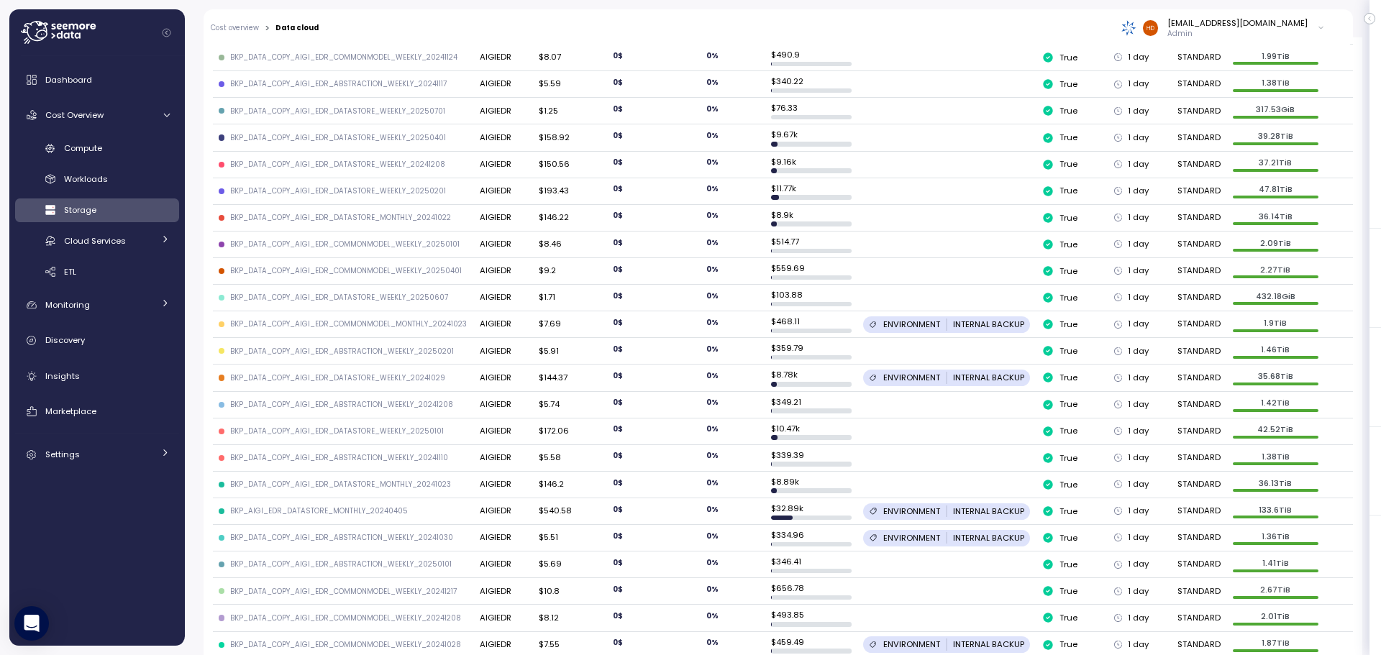
scroll to position [1254, 0]
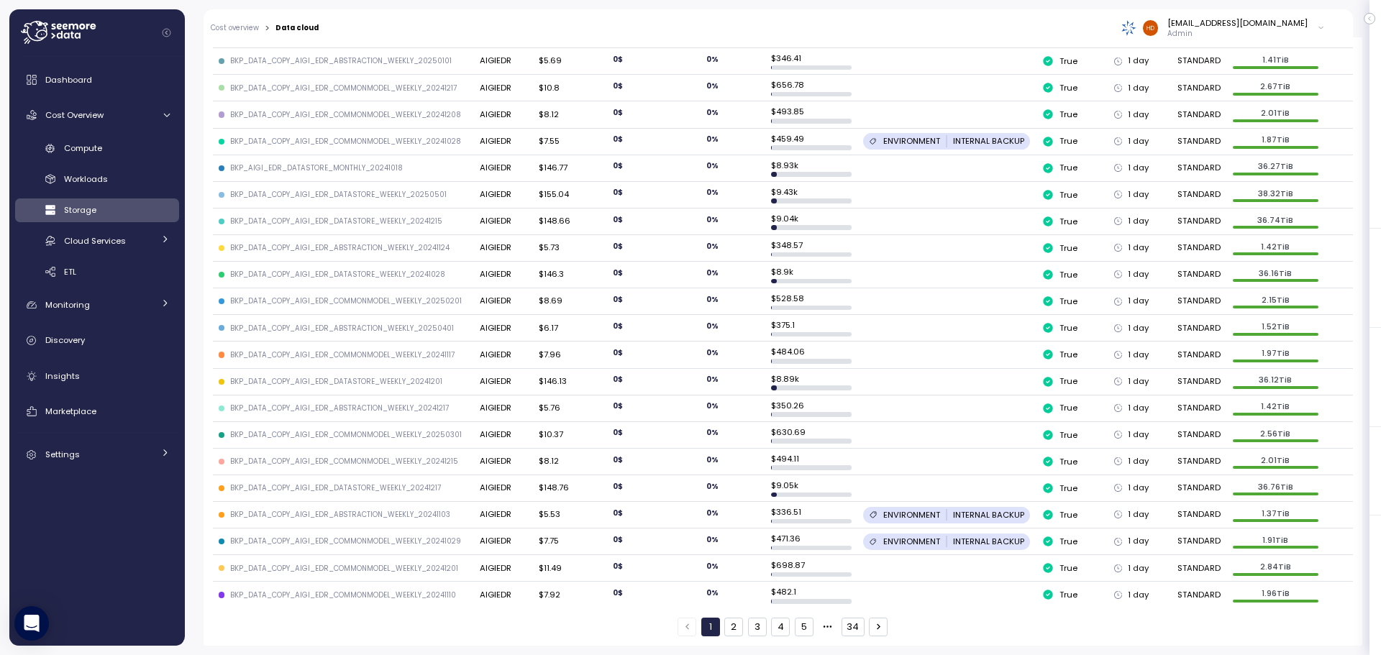
click at [733, 625] on button "2" at bounding box center [733, 627] width 19 height 19
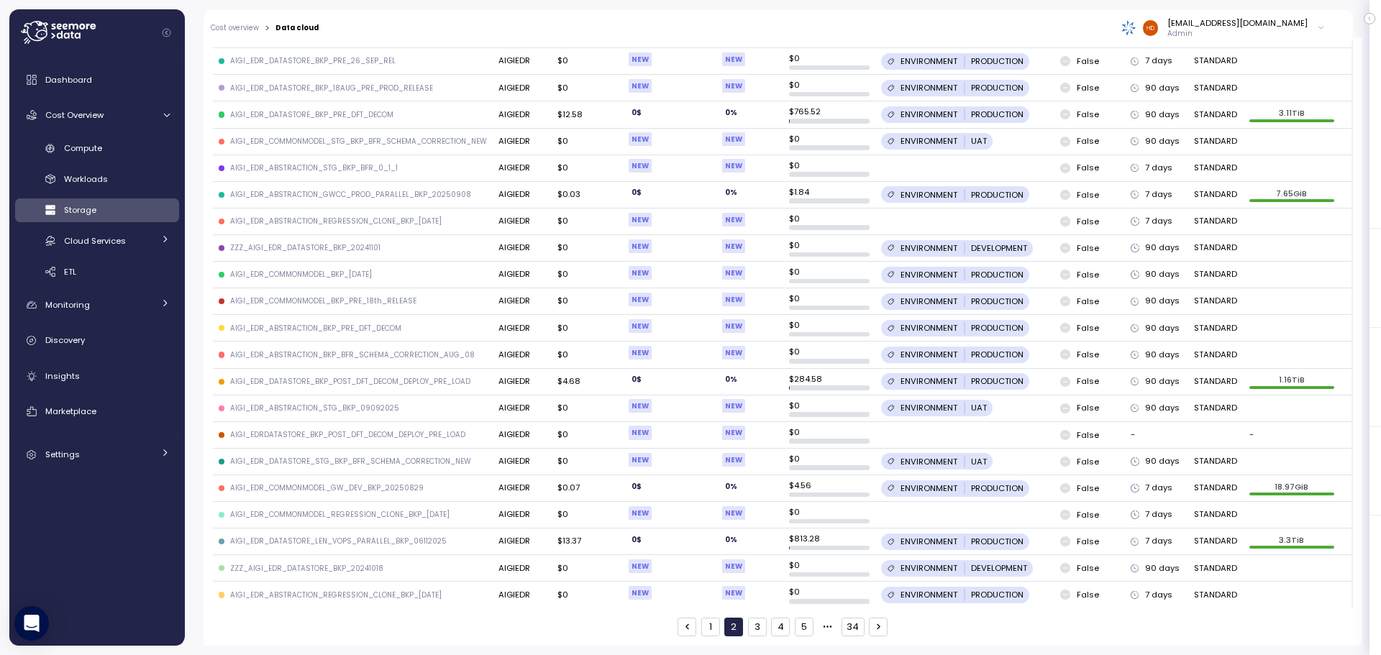
click at [703, 623] on button "1" at bounding box center [710, 627] width 19 height 19
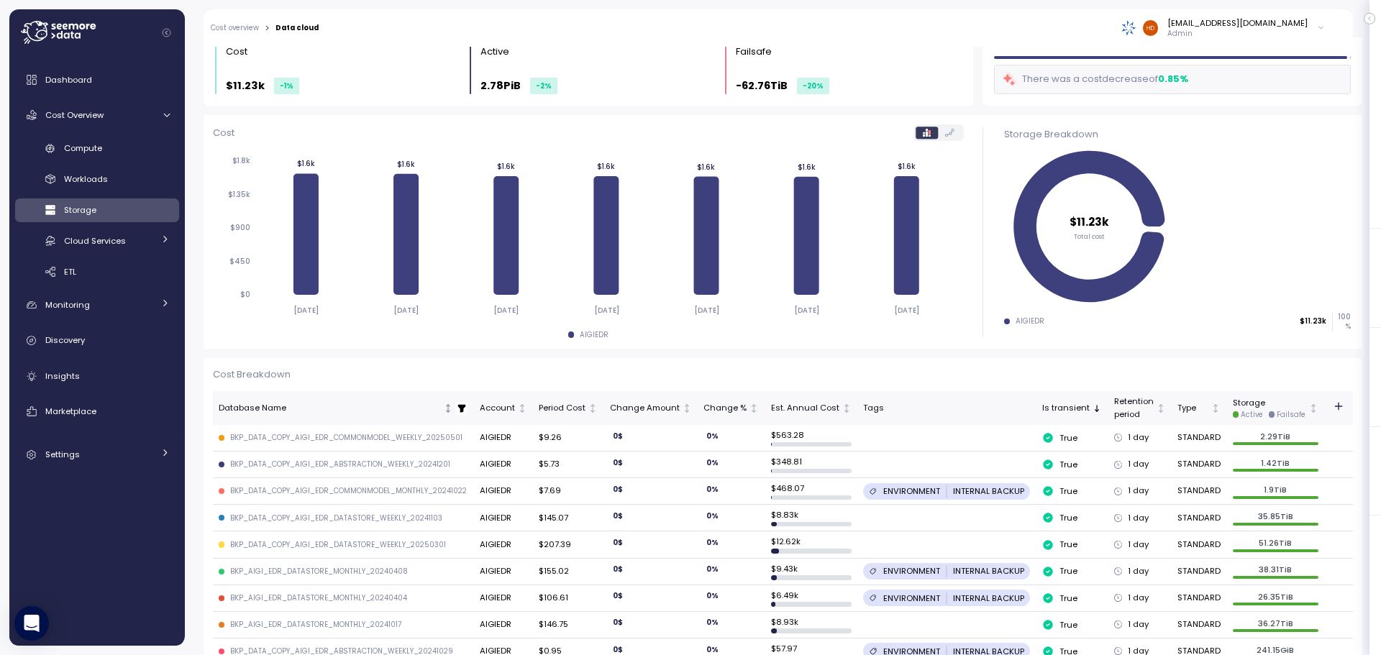
scroll to position [175, 0]
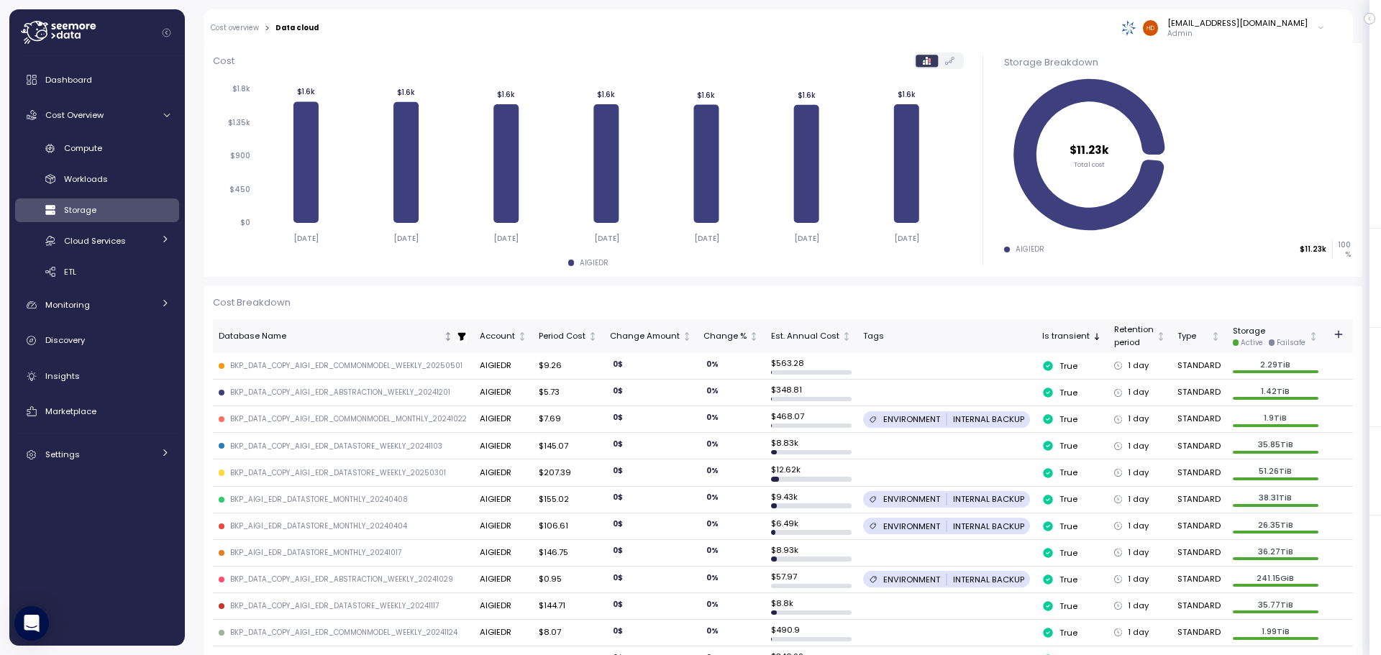
click at [457, 328] on th "Database Name" at bounding box center [343, 336] width 261 height 34
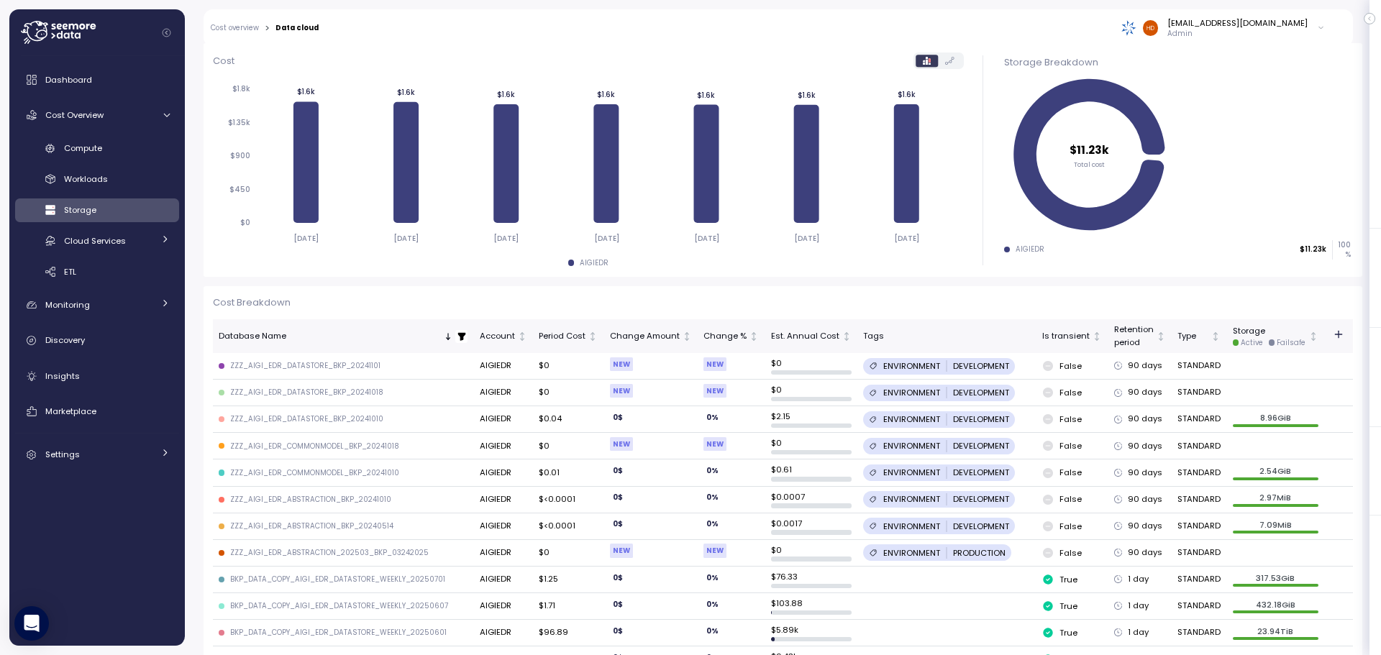
click at [452, 328] on th "Database Name" at bounding box center [343, 336] width 261 height 34
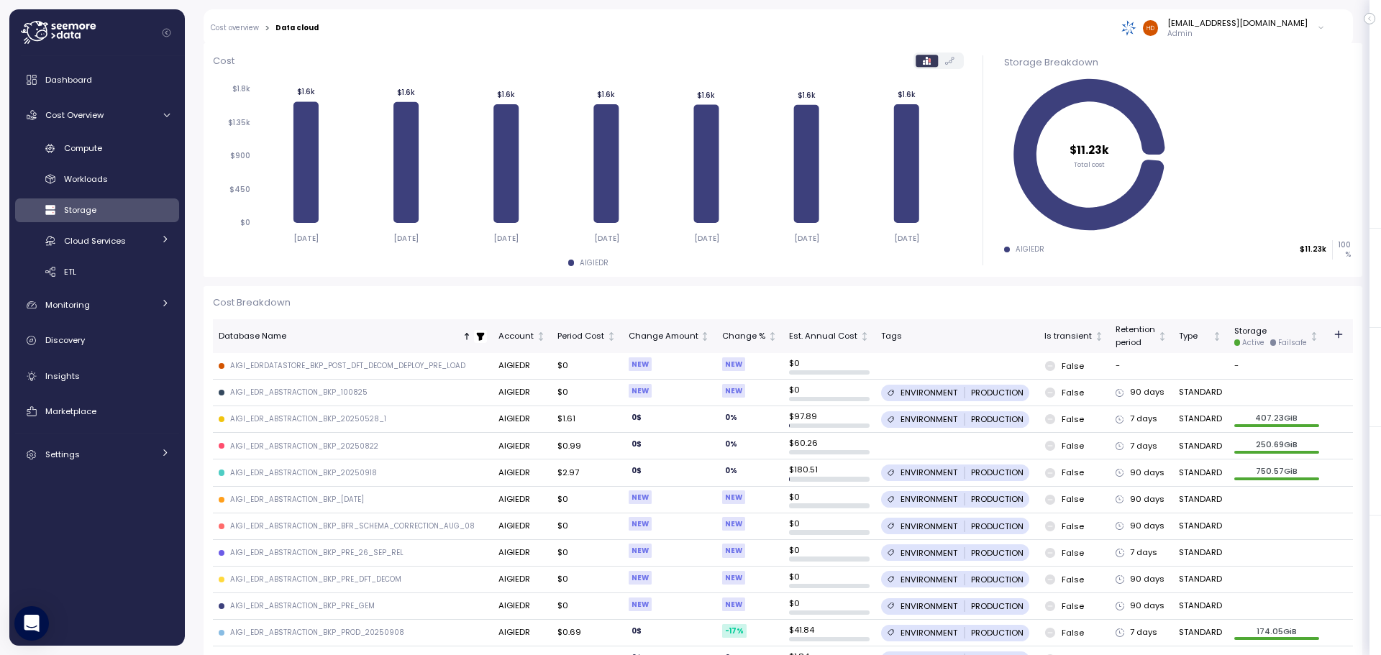
click at [480, 337] on icon "button" at bounding box center [480, 337] width 10 height 10
click at [528, 300] on p "Cost Breakdown" at bounding box center [783, 303] width 1140 height 14
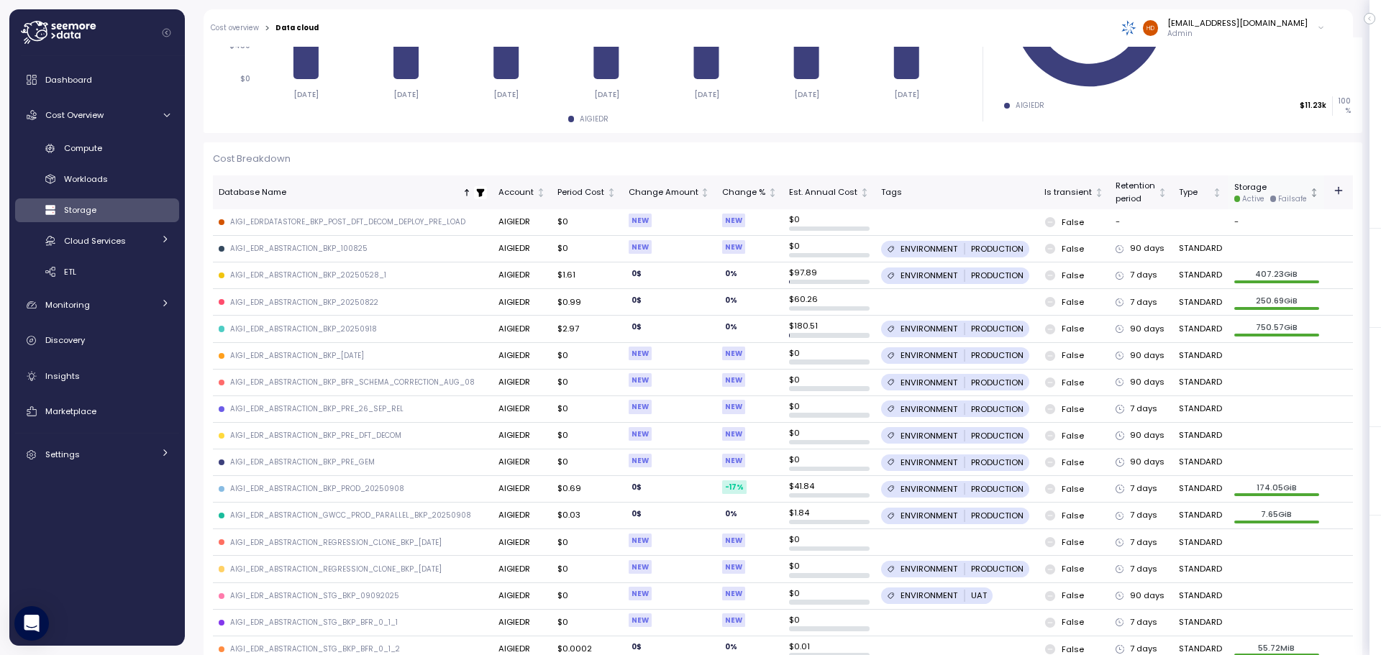
click at [1279, 185] on div "Storage Active Failsafe" at bounding box center [1270, 192] width 73 height 22
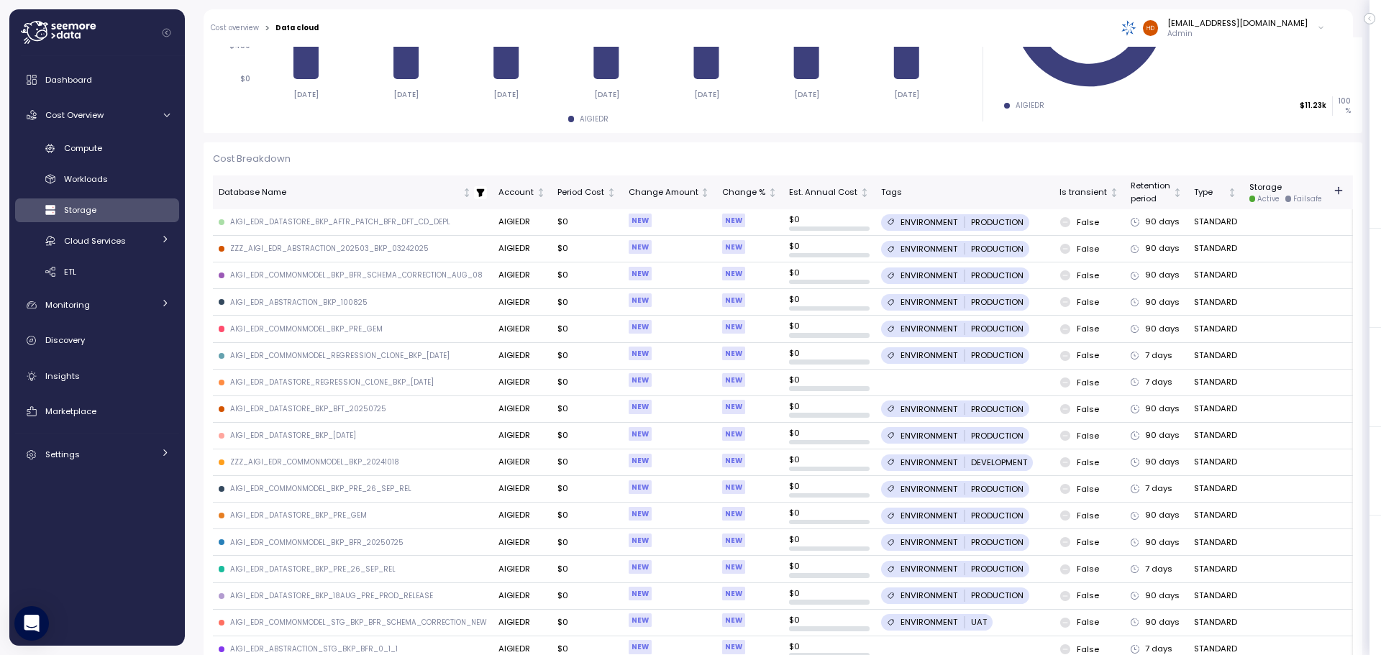
scroll to position [104, 0]
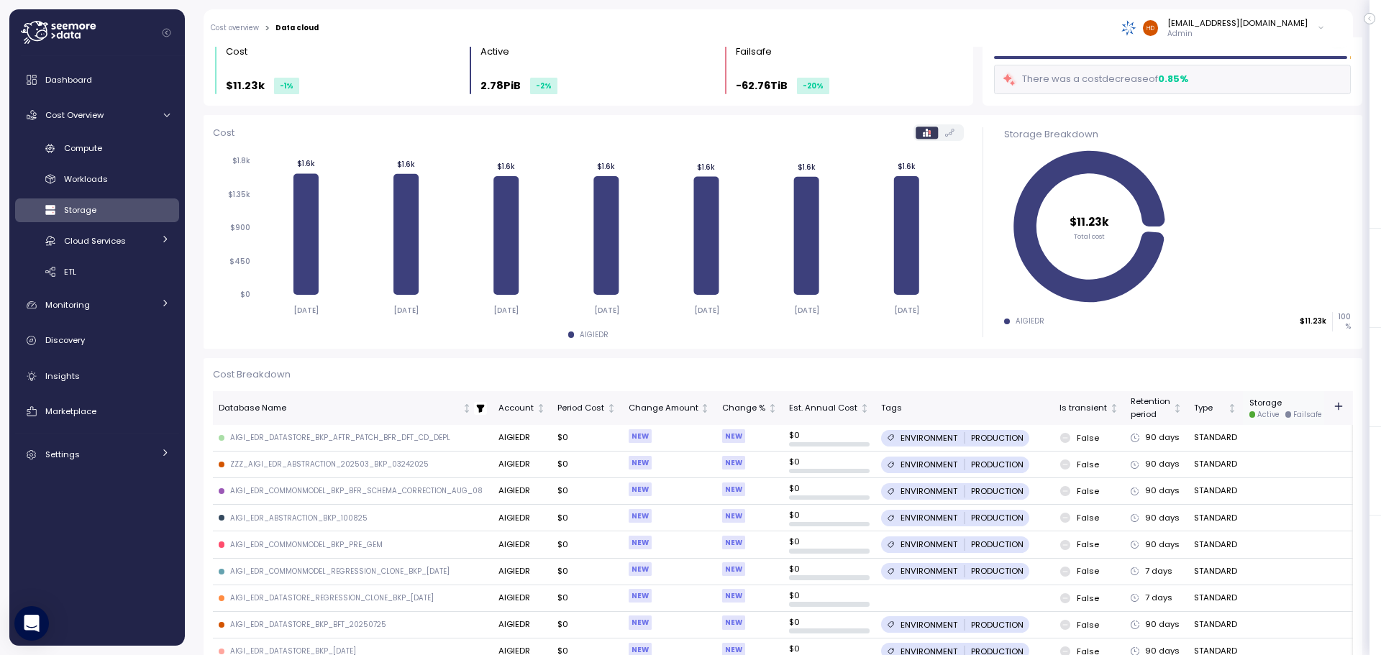
click at [1274, 406] on div "Storage Active Failsafe" at bounding box center [1285, 408] width 73 height 22
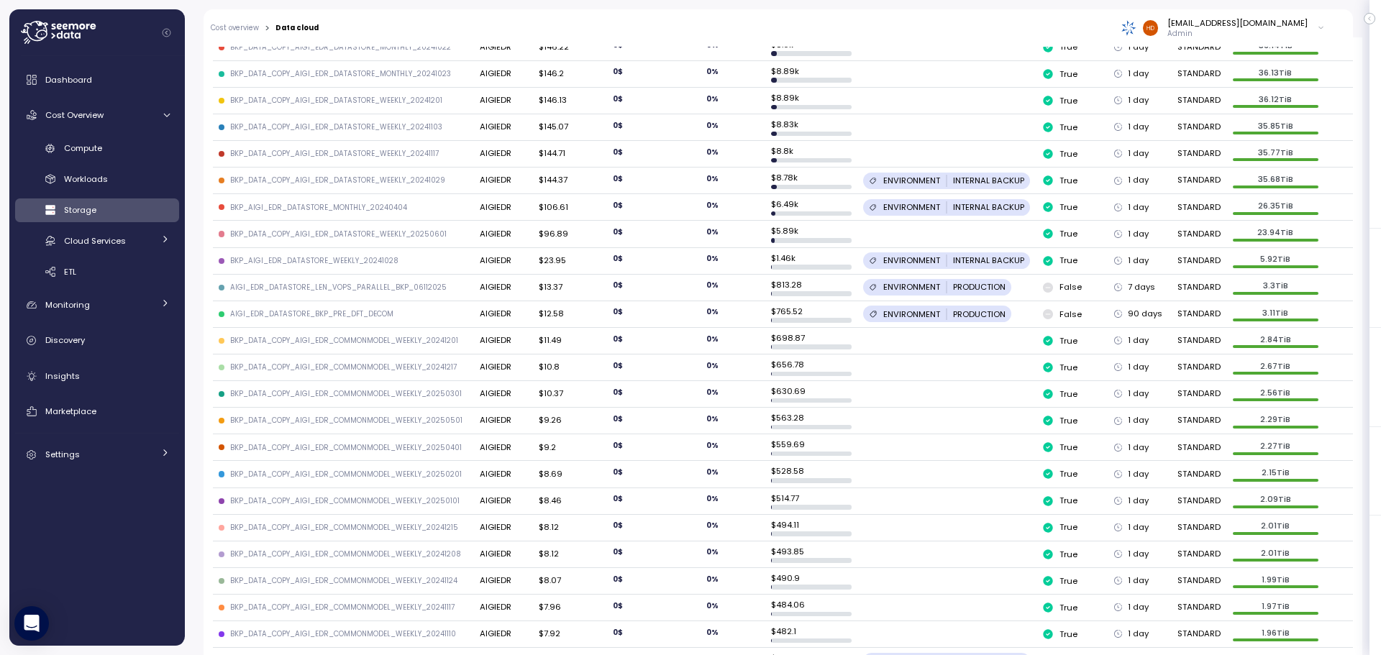
scroll to position [1254, 0]
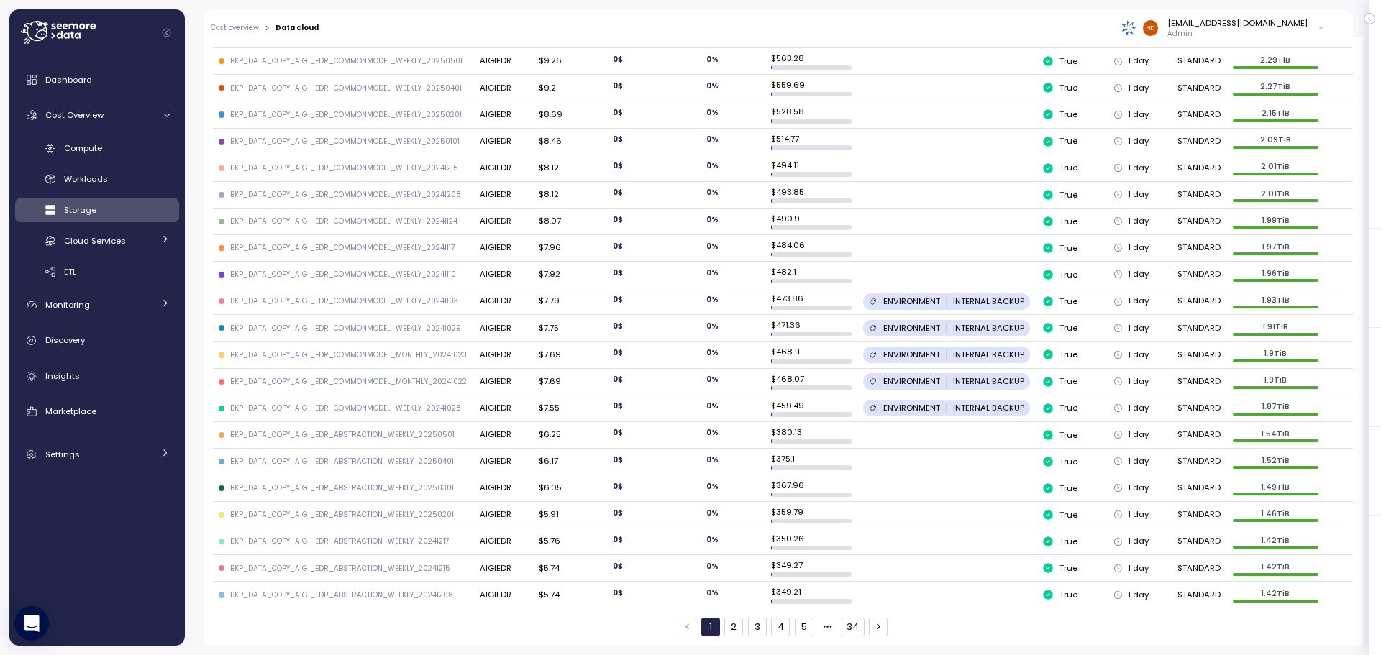
click at [727, 623] on button "2" at bounding box center [733, 627] width 19 height 19
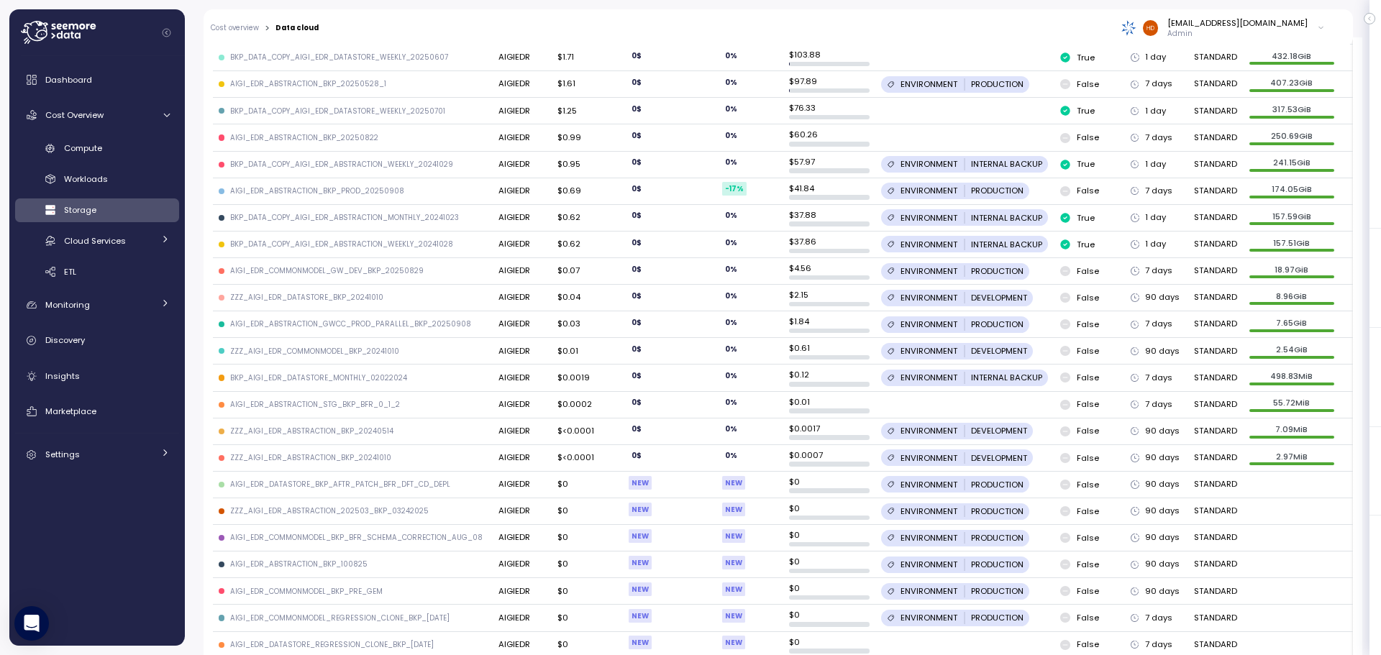
scroll to position [463, 0]
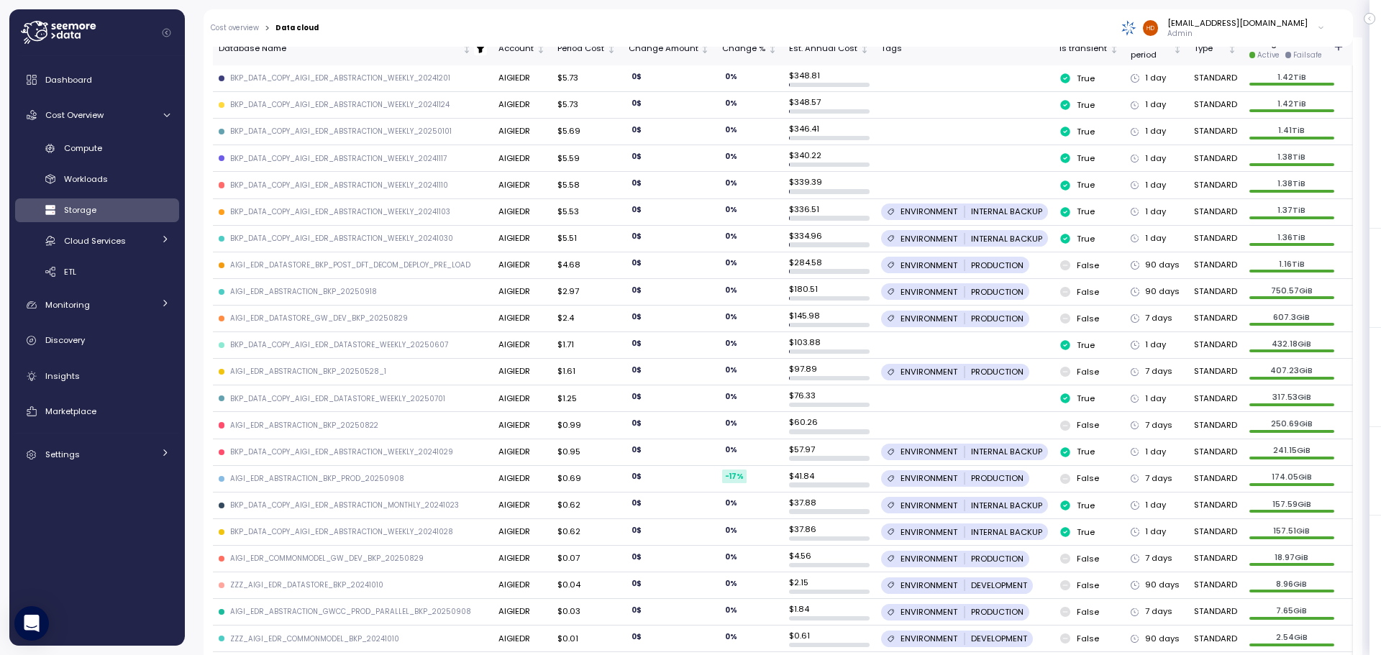
click at [345, 268] on div "AIGI_EDR_DATASTORE_BKP_POST_DFT_DECOM_DEPLOY_PRE_LOAD" at bounding box center [350, 265] width 240 height 10
click at [582, 55] on div "Period Cost" at bounding box center [580, 48] width 47 height 13
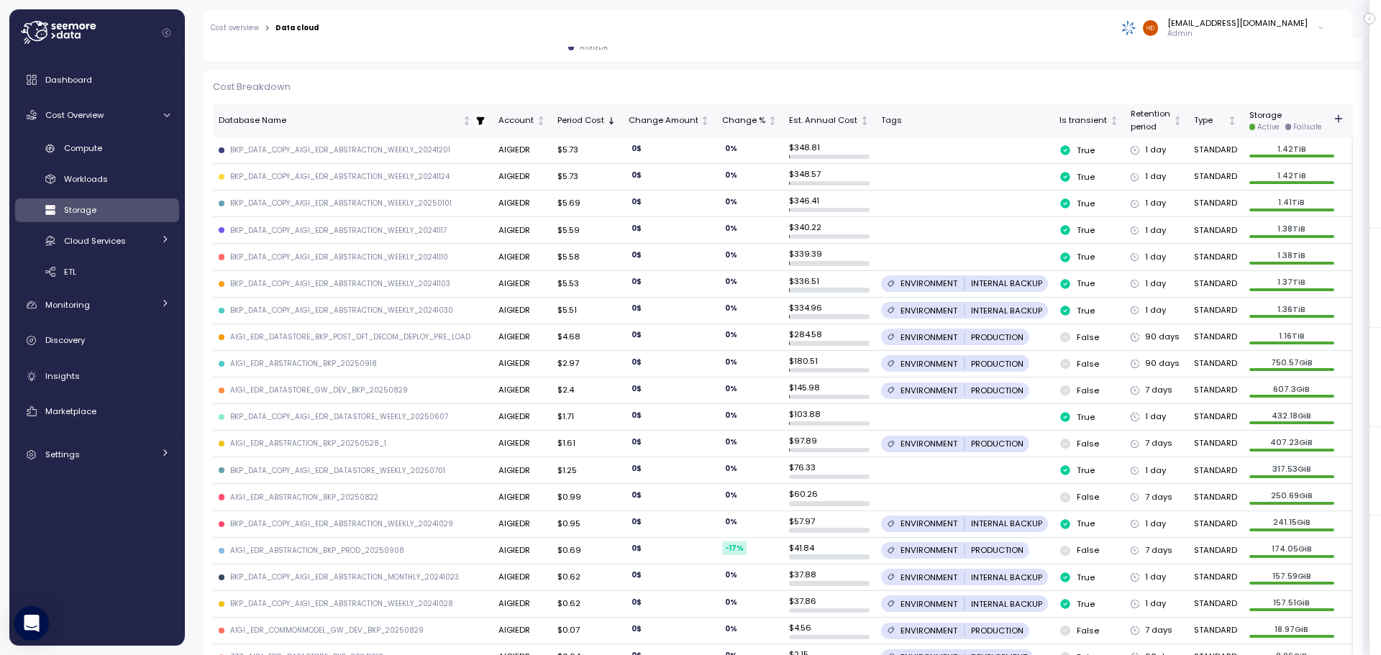
scroll to position [535, 0]
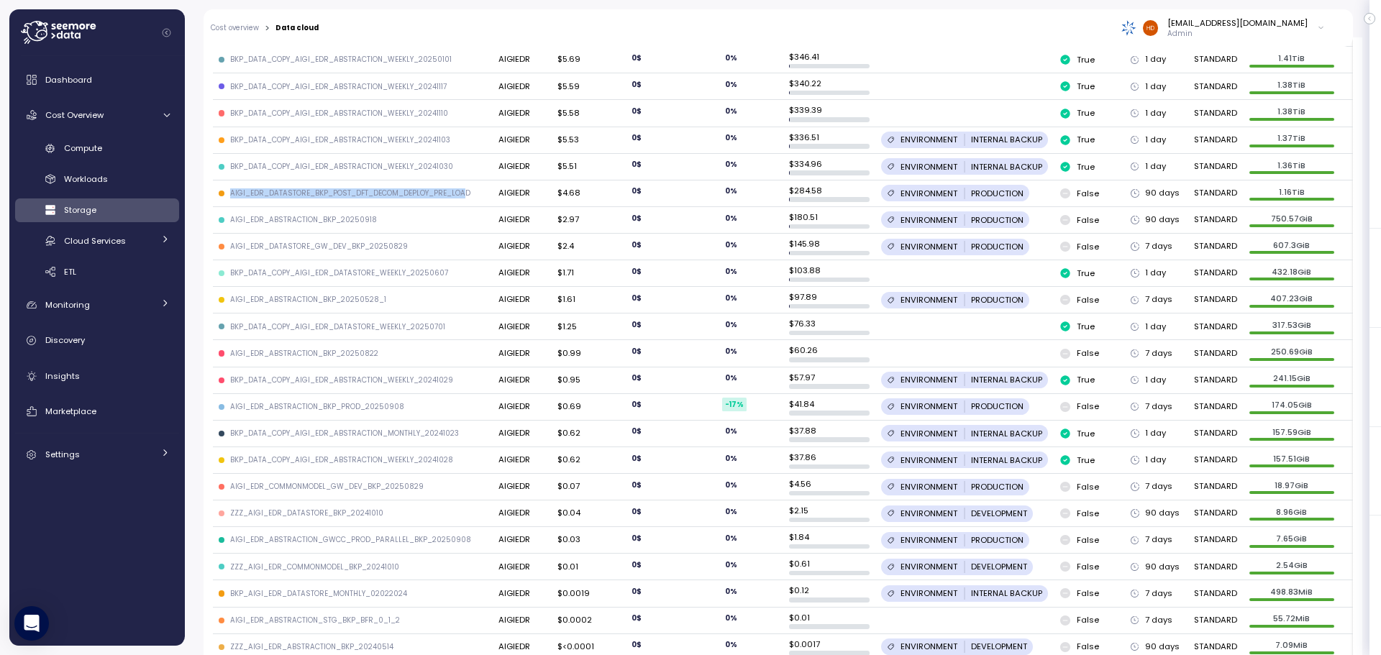
drag, startPoint x: 463, startPoint y: 191, endPoint x: 232, endPoint y: 191, distance: 231.6
click at [232, 191] on div "AIGI_EDR_DATASTORE_BKP_POST_DFT_DECOM_DEPLOY_PRE_LOAD" at bounding box center [350, 193] width 240 height 10
click at [318, 191] on div "AIGI_EDR_DATASTORE_BKP_POST_DFT_DECOM_DEPLOY_PRE_LOAD" at bounding box center [350, 193] width 240 height 10
click at [430, 275] on div "BKP_DATA_COPY_AIGI_EDR_DATASTORE_WEEKLY_20250607" at bounding box center [339, 273] width 218 height 10
drag, startPoint x: 465, startPoint y: 193, endPoint x: 232, endPoint y: 192, distance: 232.3
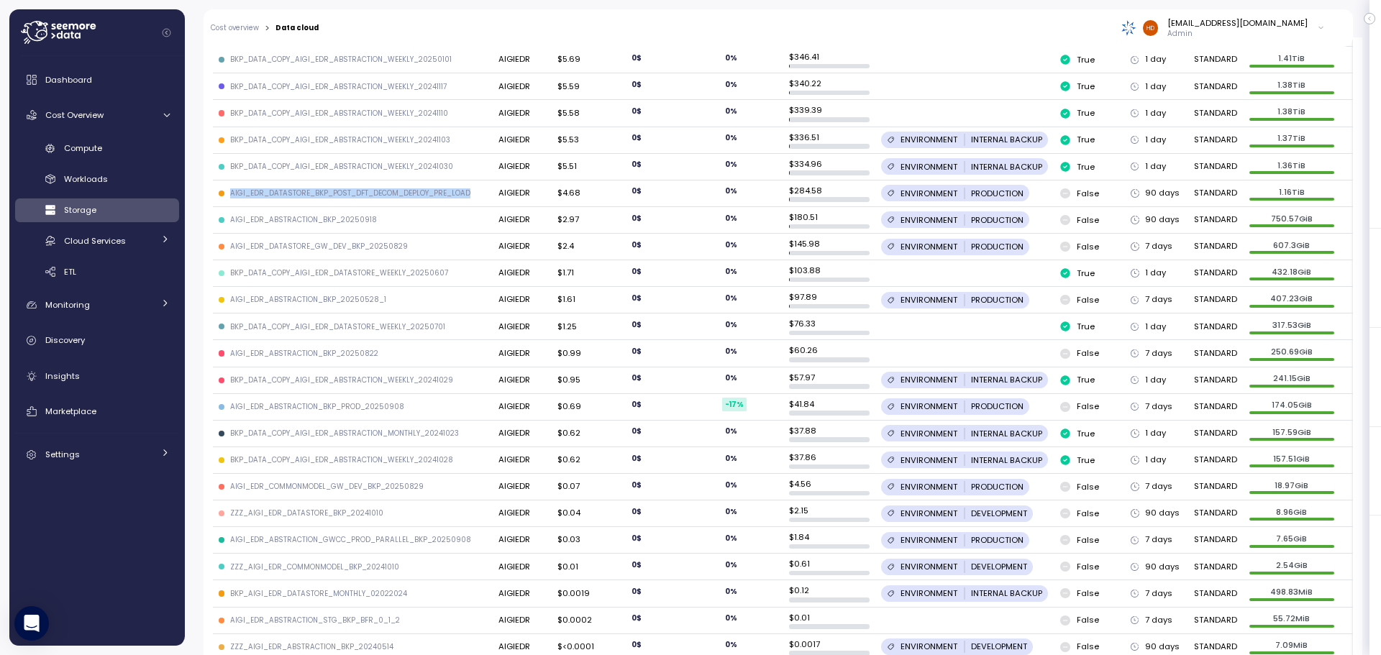
click at [232, 192] on div "AIGI_EDR_DATASTORE_BKP_POST_DFT_DECOM_DEPLOY_PRE_LOAD" at bounding box center [350, 193] width 240 height 10
copy div "AIGI_EDR_DATASTORE_BKP_POST_DFT_DECOM_DEPLOY_PRE_LOAD"
drag, startPoint x: 373, startPoint y: 219, endPoint x: 232, endPoint y: 222, distance: 141.0
click at [232, 222] on div "AIGI_EDR_ABSTRACTION_BKP_20250918" at bounding box center [353, 220] width 268 height 10
copy div "AIGI_EDR_ABSTRACTION_BKP_20250918"
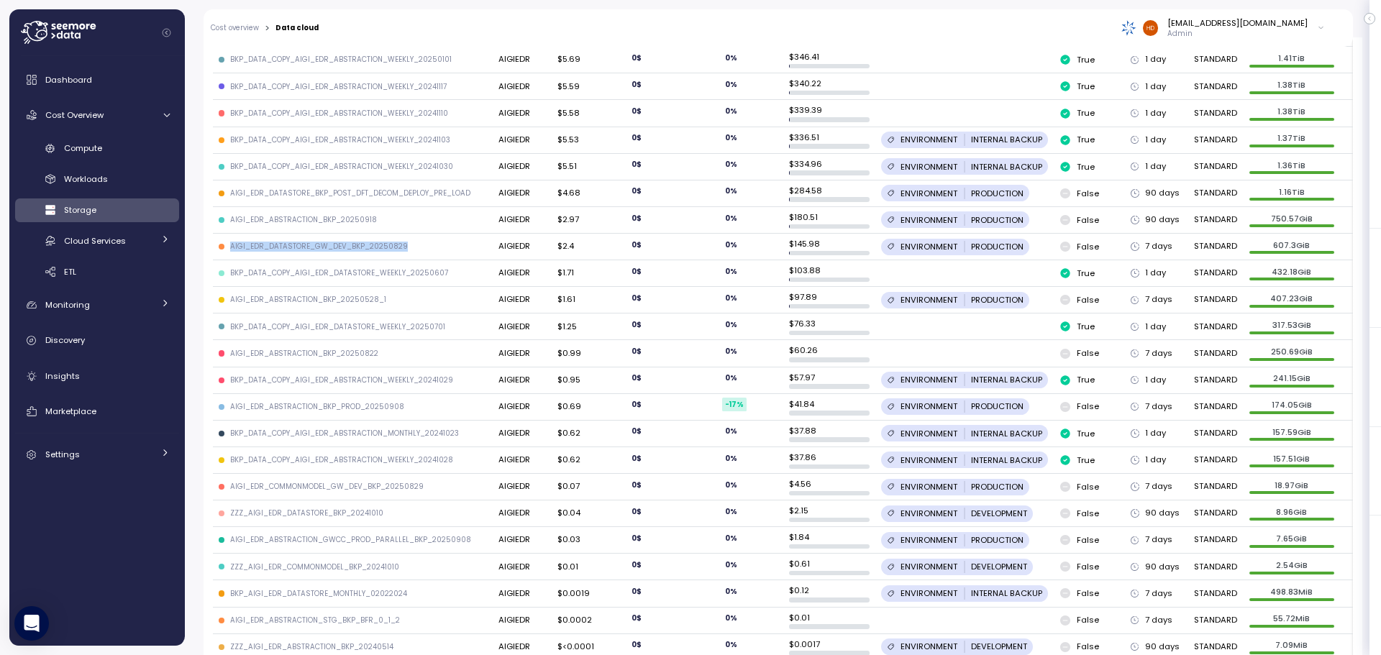
drag, startPoint x: 398, startPoint y: 246, endPoint x: 230, endPoint y: 244, distance: 168.3
click at [230, 244] on div "AIGI_EDR_DATASTORE_GW_DEV_BKP_20250829" at bounding box center [319, 247] width 178 height 10
copy div "AIGI_EDR_DATASTORE_GW_DEV_BKP_20250829"
click at [347, 301] on div "AIGI_EDR_ABSTRACTION_BKP_20250528_1" at bounding box center [308, 300] width 156 height 10
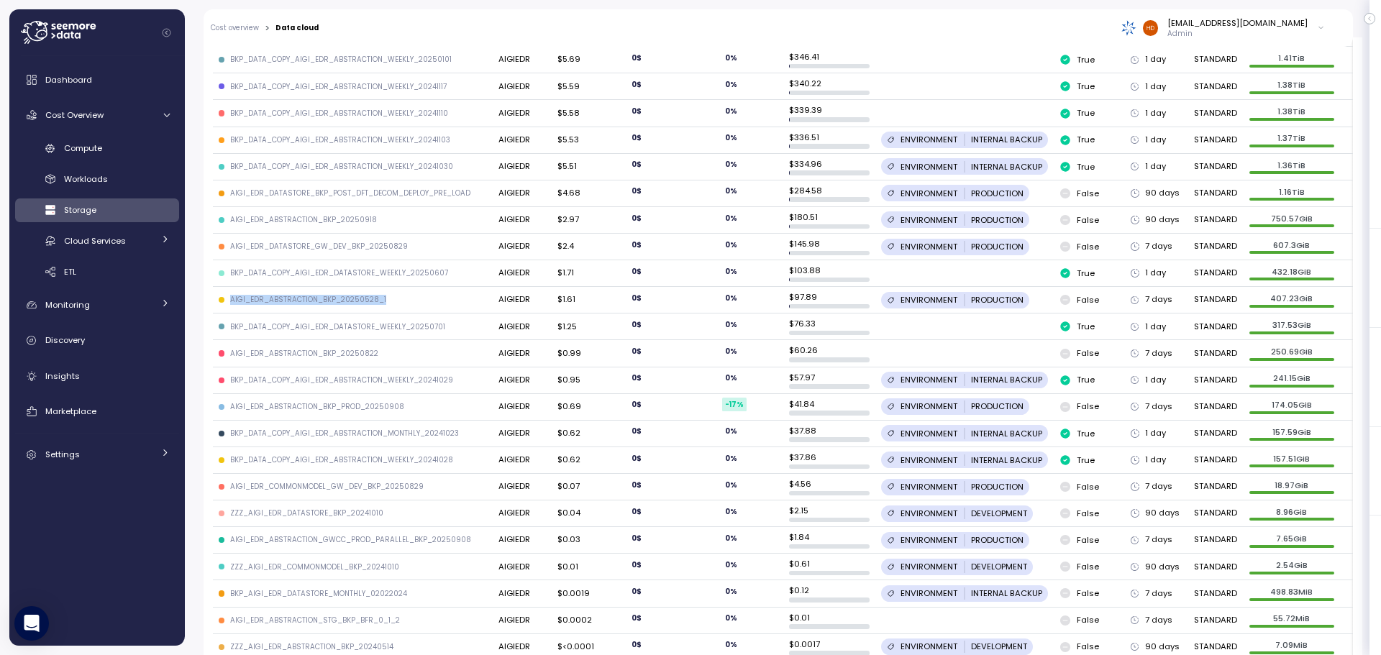
copy div "AIGI_EDR_ABSTRACTION_BKP_20250528_1"
click at [357, 357] on div "AIGI_EDR_ABSTRACTION_BKP_20250822" at bounding box center [304, 354] width 148 height 10
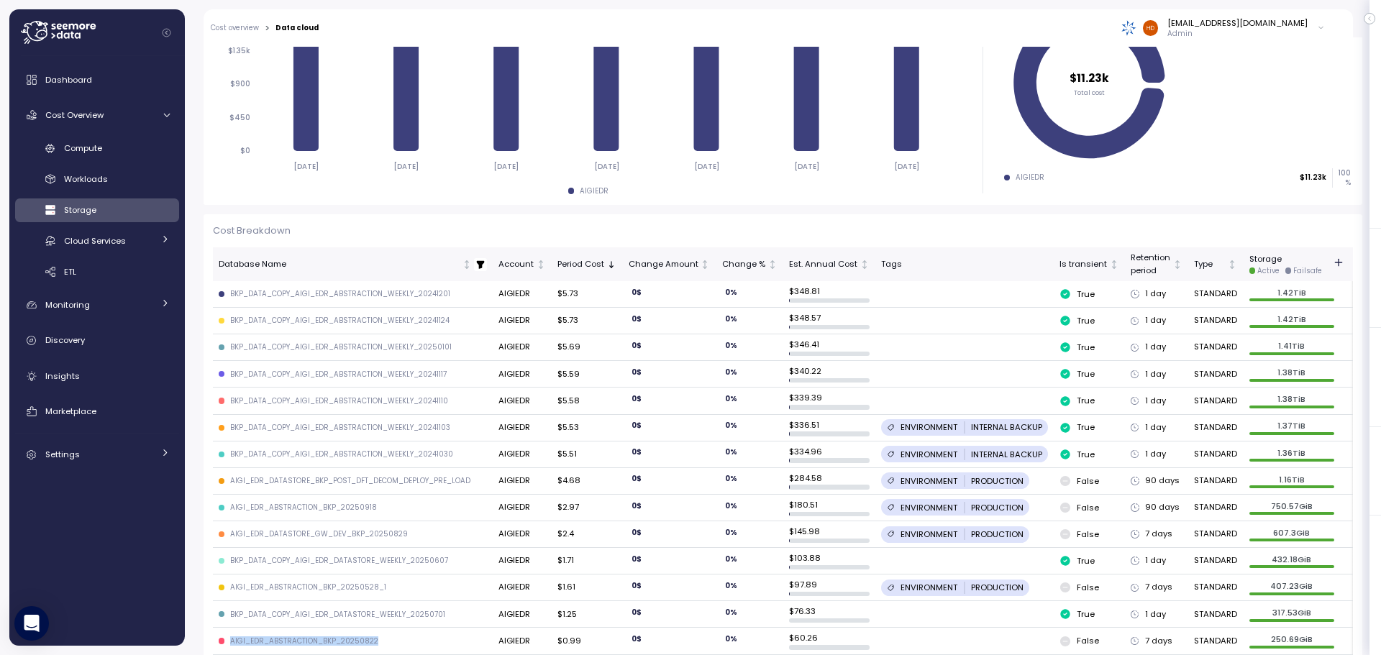
scroll to position [319, 0]
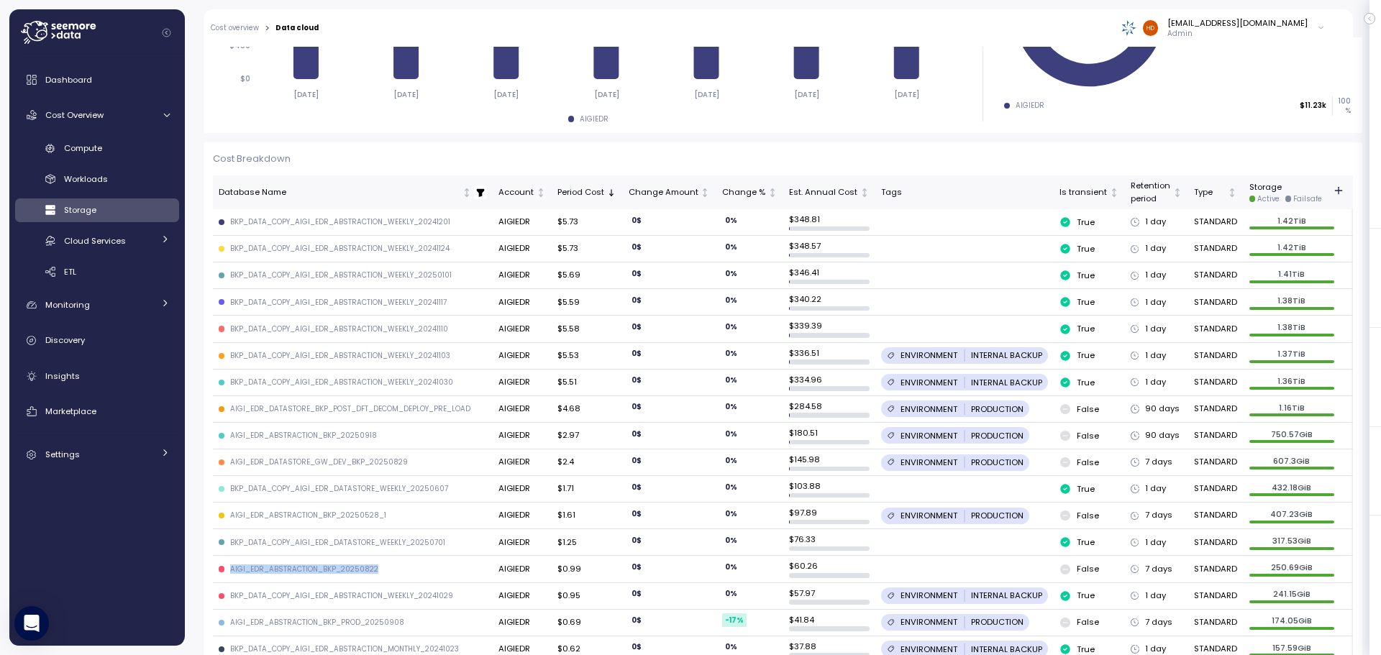
click at [354, 515] on div "AIGI_EDR_ABSTRACTION_BKP_20250528_1" at bounding box center [308, 516] width 156 height 10
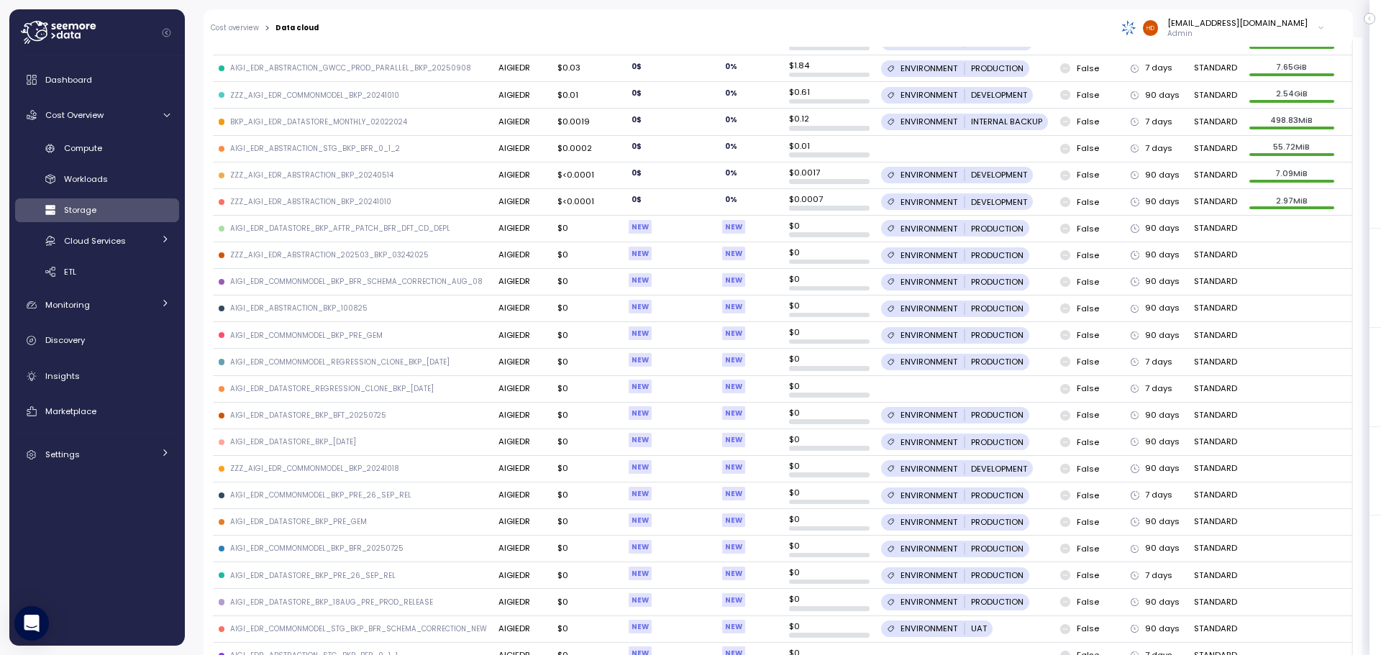
scroll to position [1079, 0]
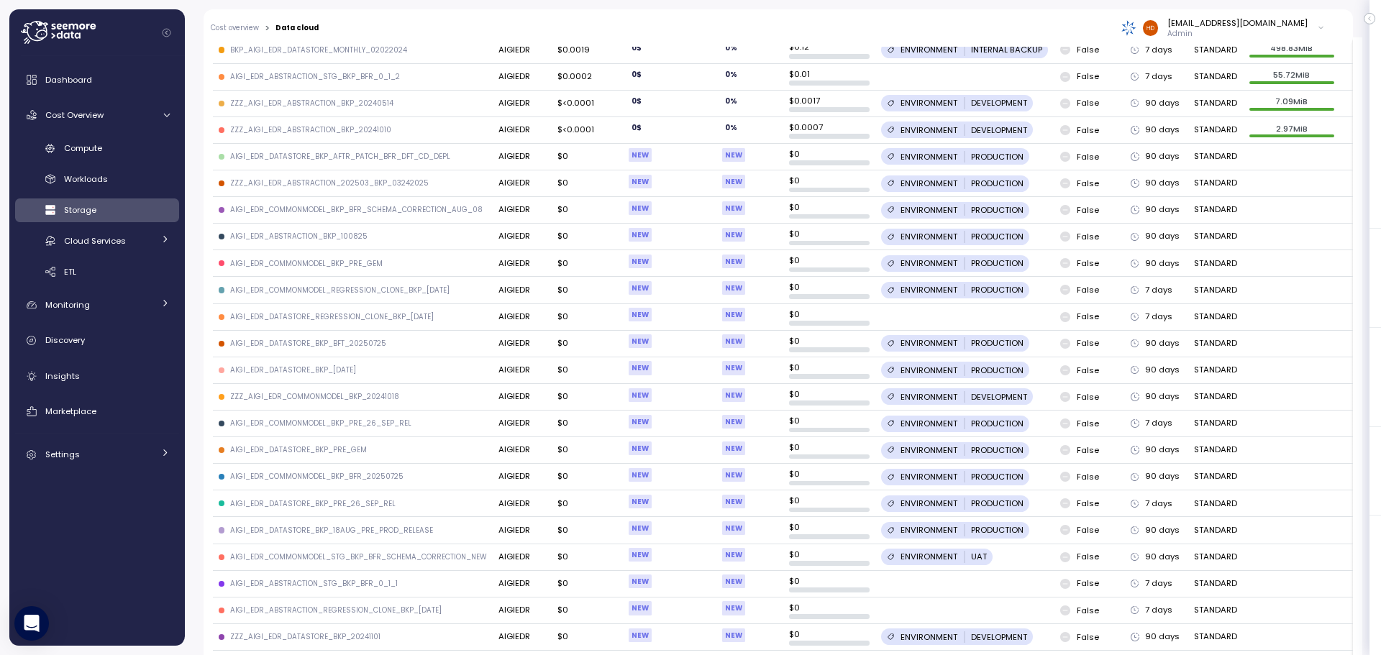
click at [1287, 211] on div at bounding box center [1292, 210] width 86 height 3
click at [1257, 240] on td at bounding box center [1291, 237] width 97 height 27
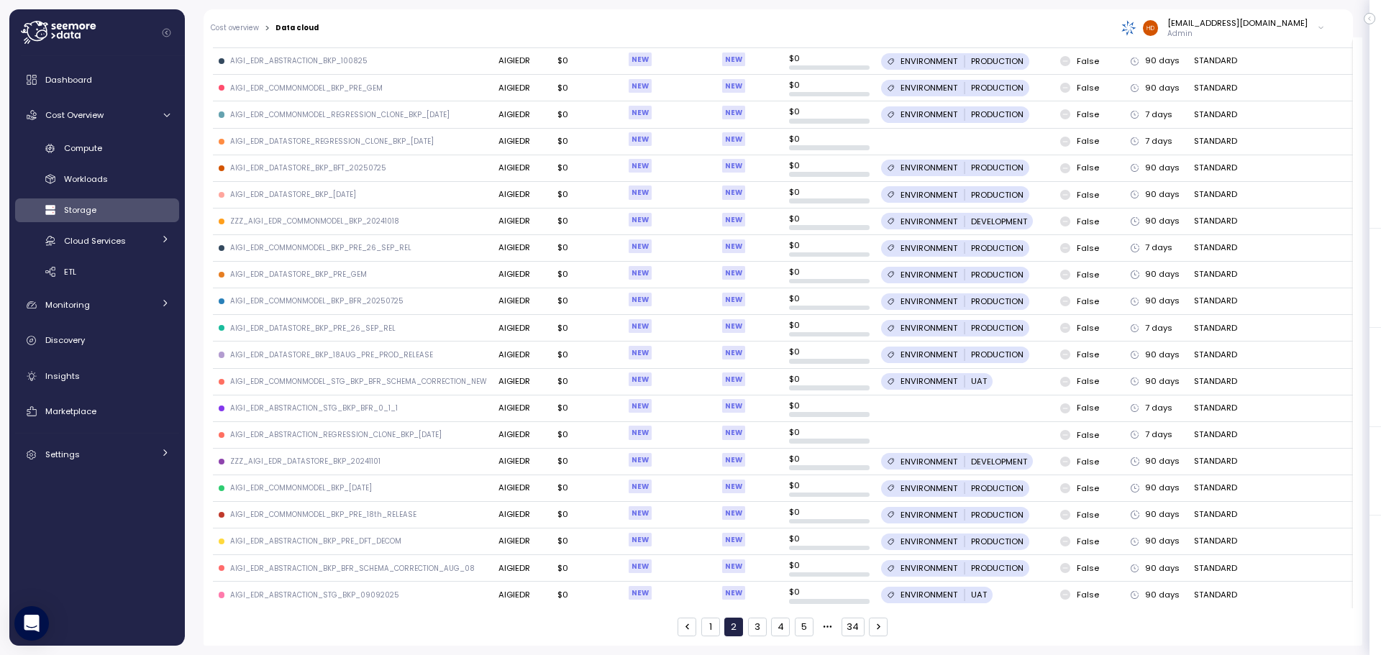
click at [748, 628] on button "3" at bounding box center [757, 627] width 19 height 19
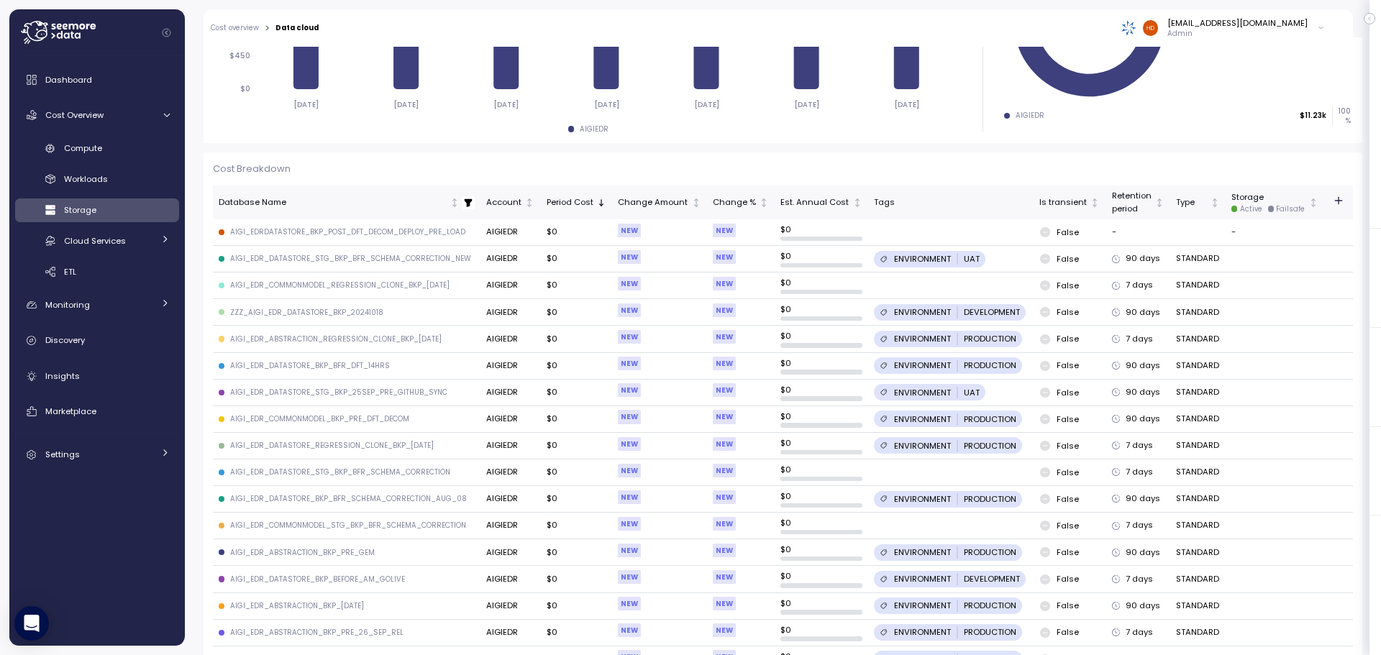
scroll to position [453, 0]
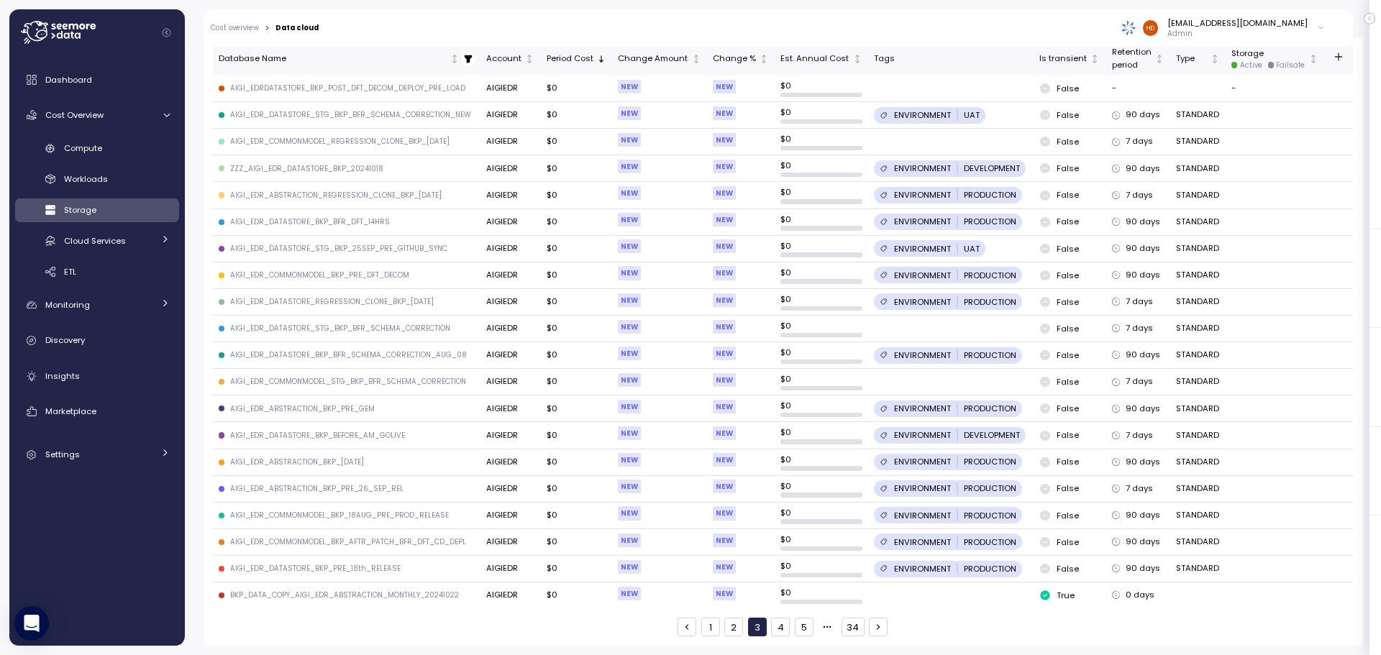
click at [704, 631] on button "1" at bounding box center [710, 627] width 19 height 19
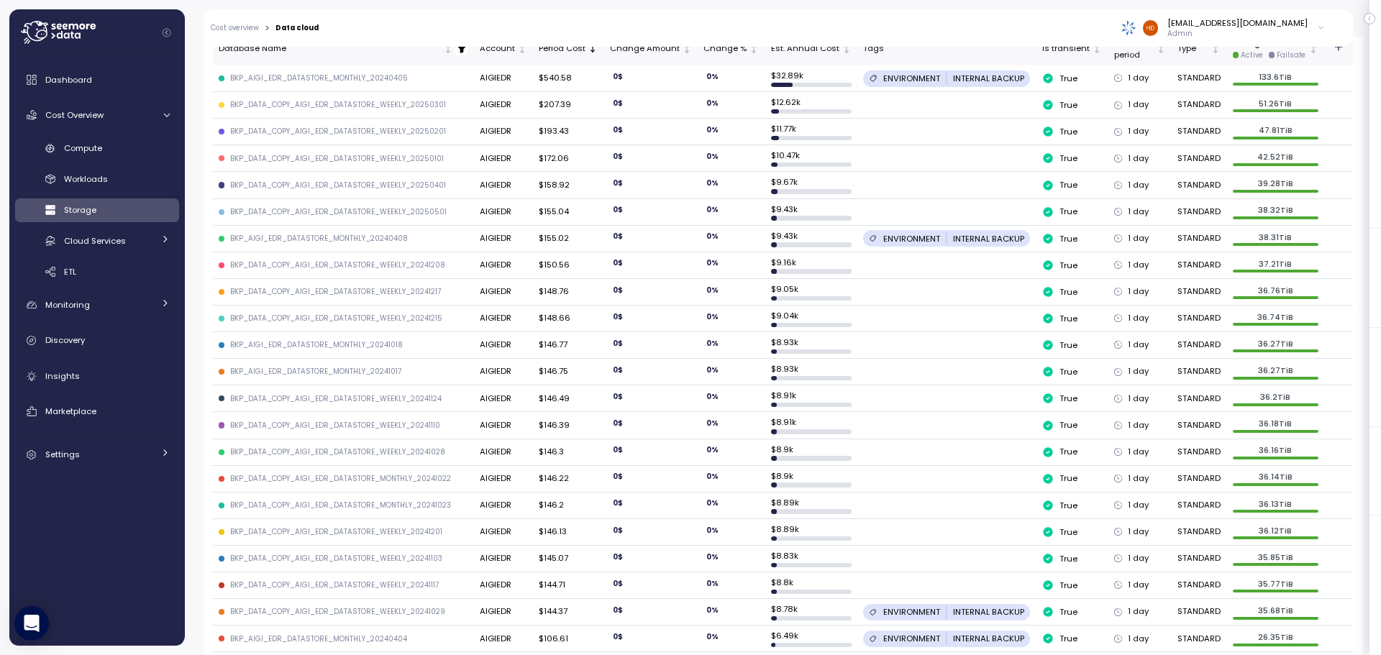
scroll to position [319, 0]
